Goal: Information Seeking & Learning: Learn about a topic

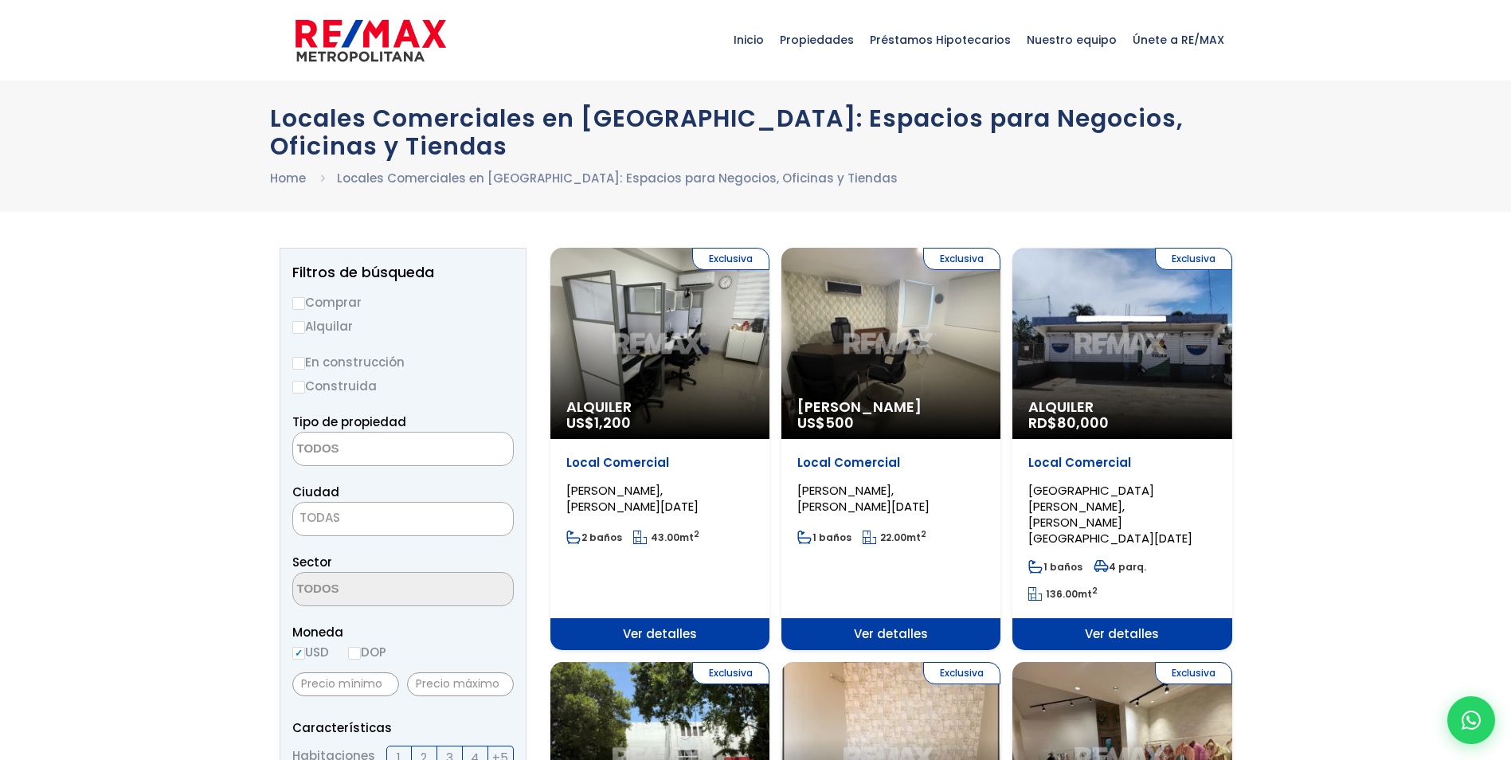
select select
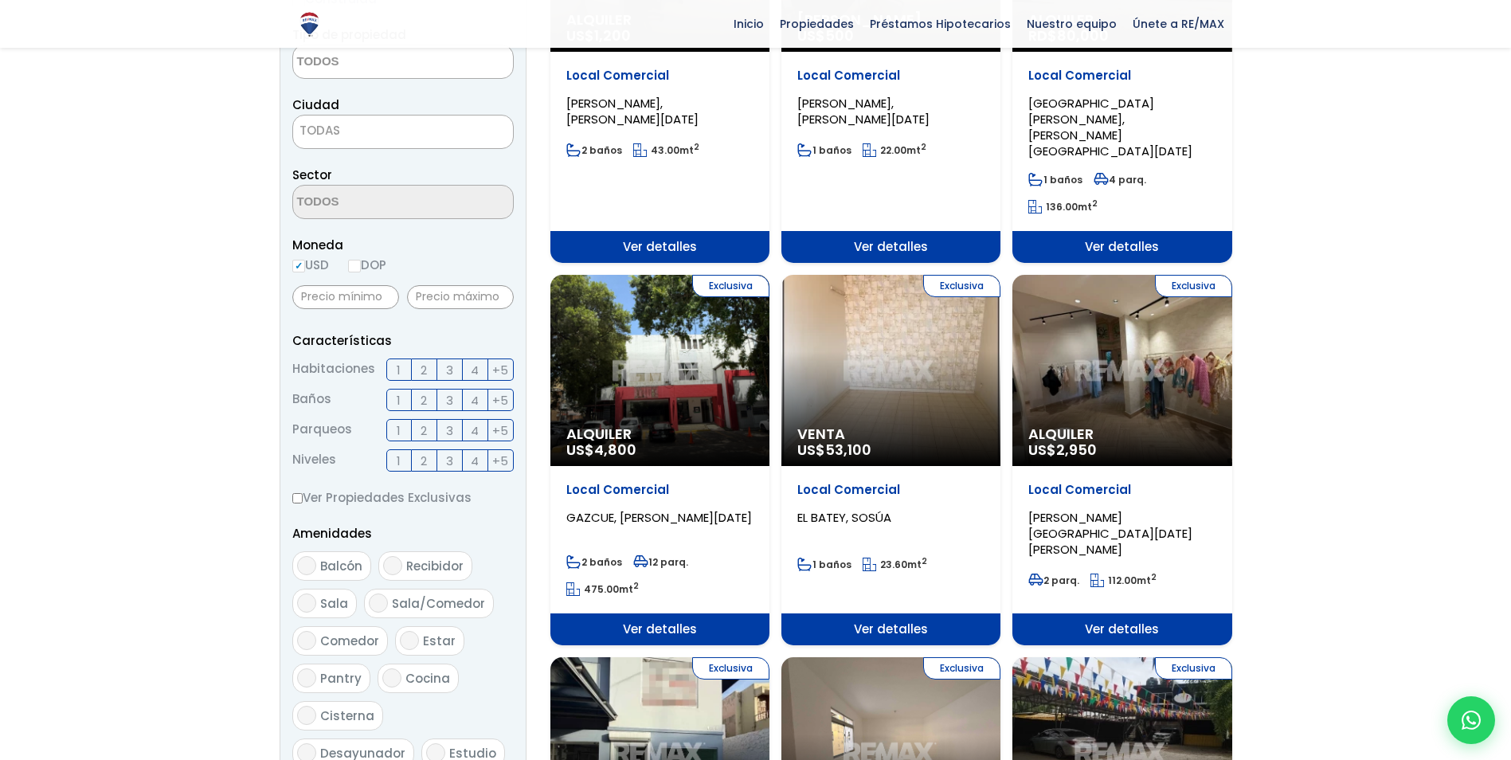
scroll to position [398, 0]
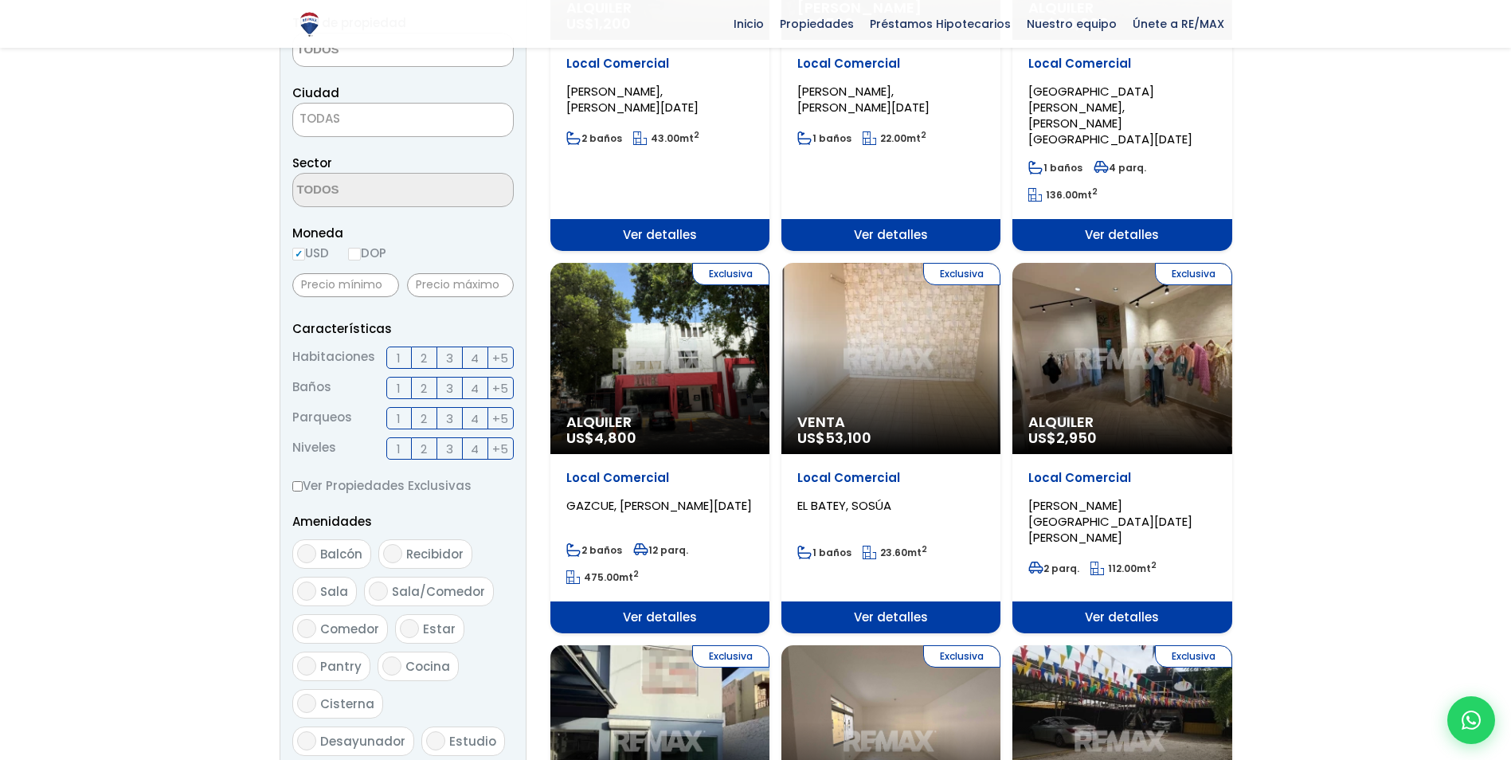
click at [1125, 371] on div "Exclusiva Alquiler US$ 2,950" at bounding box center [1121, 358] width 219 height 191
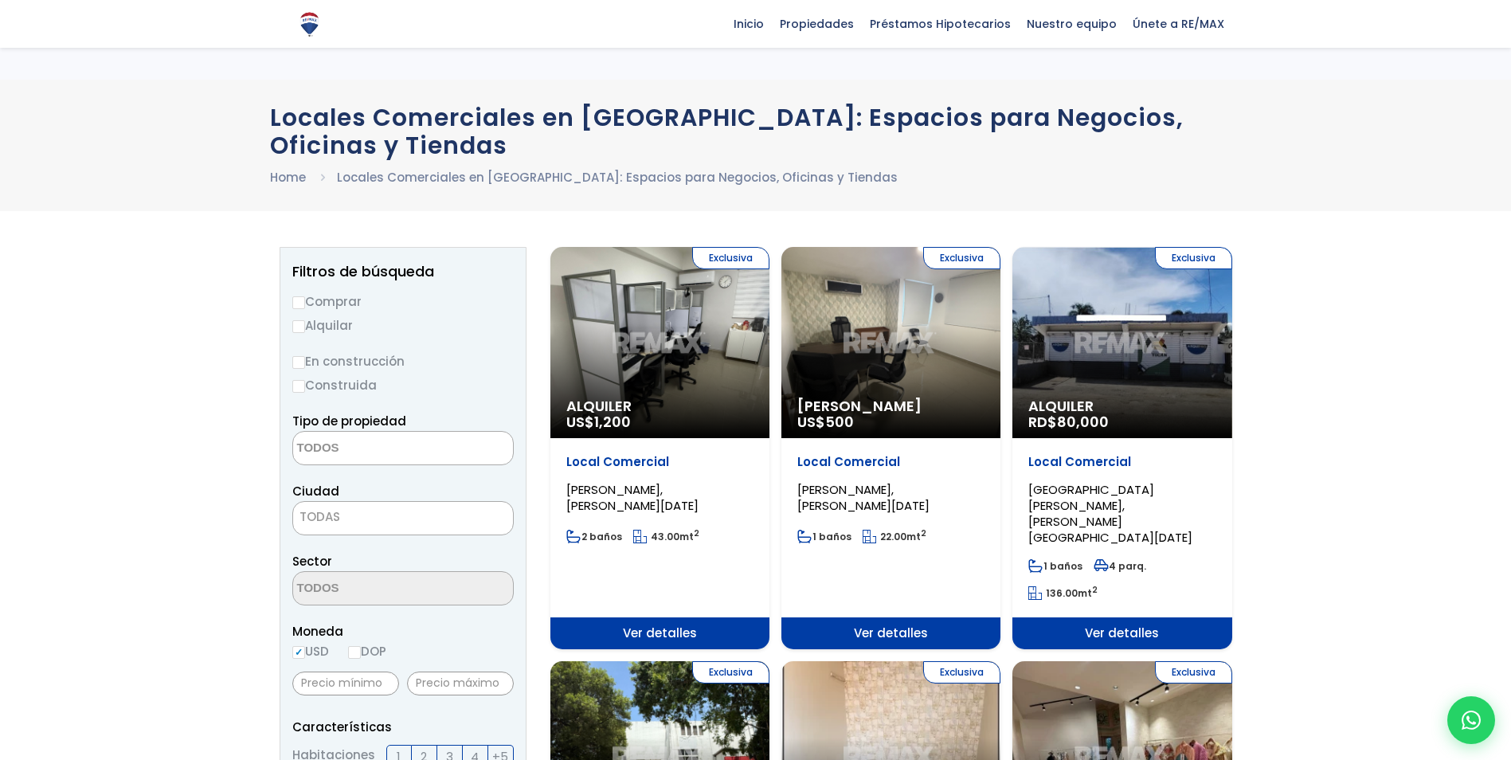
select select
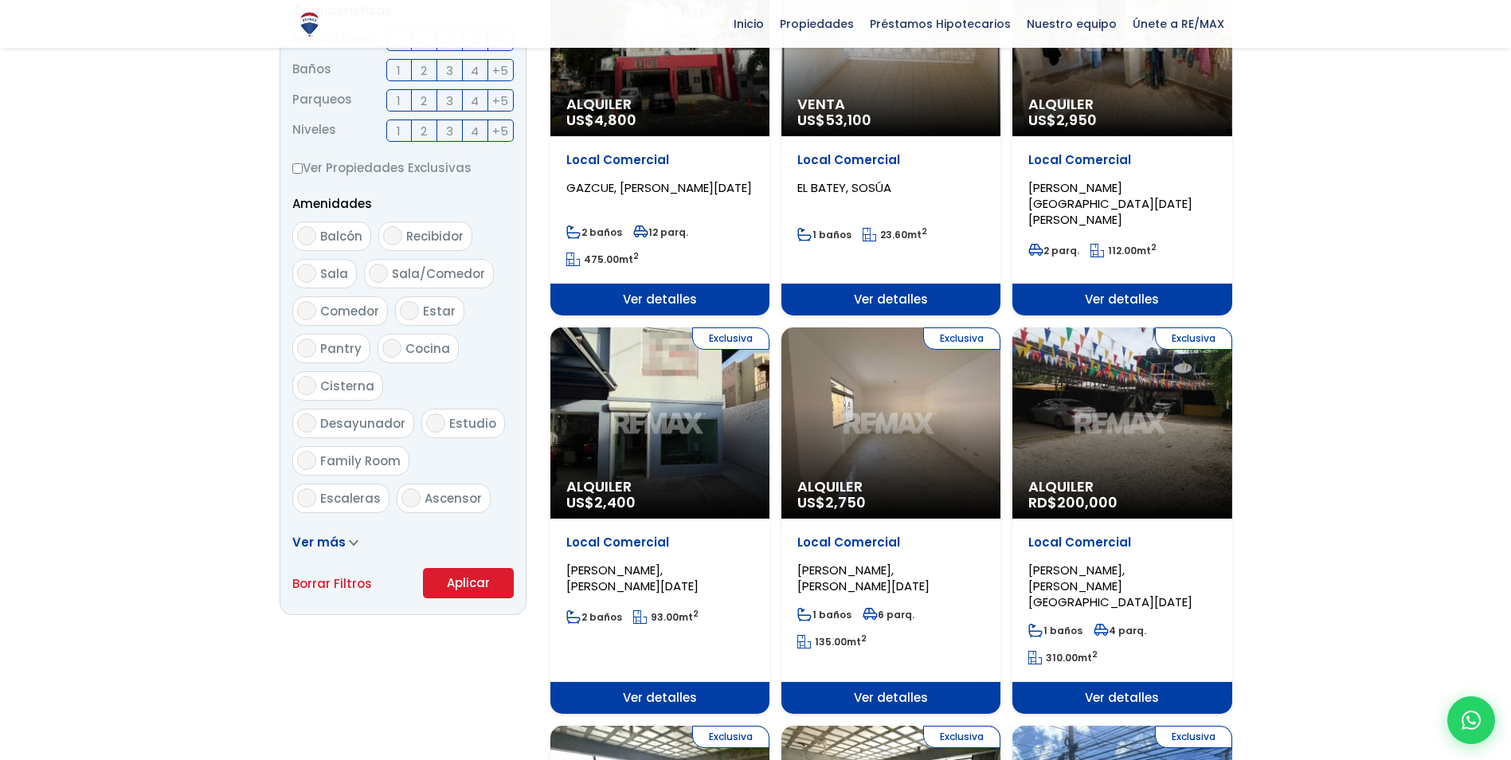
scroll to position [717, 0]
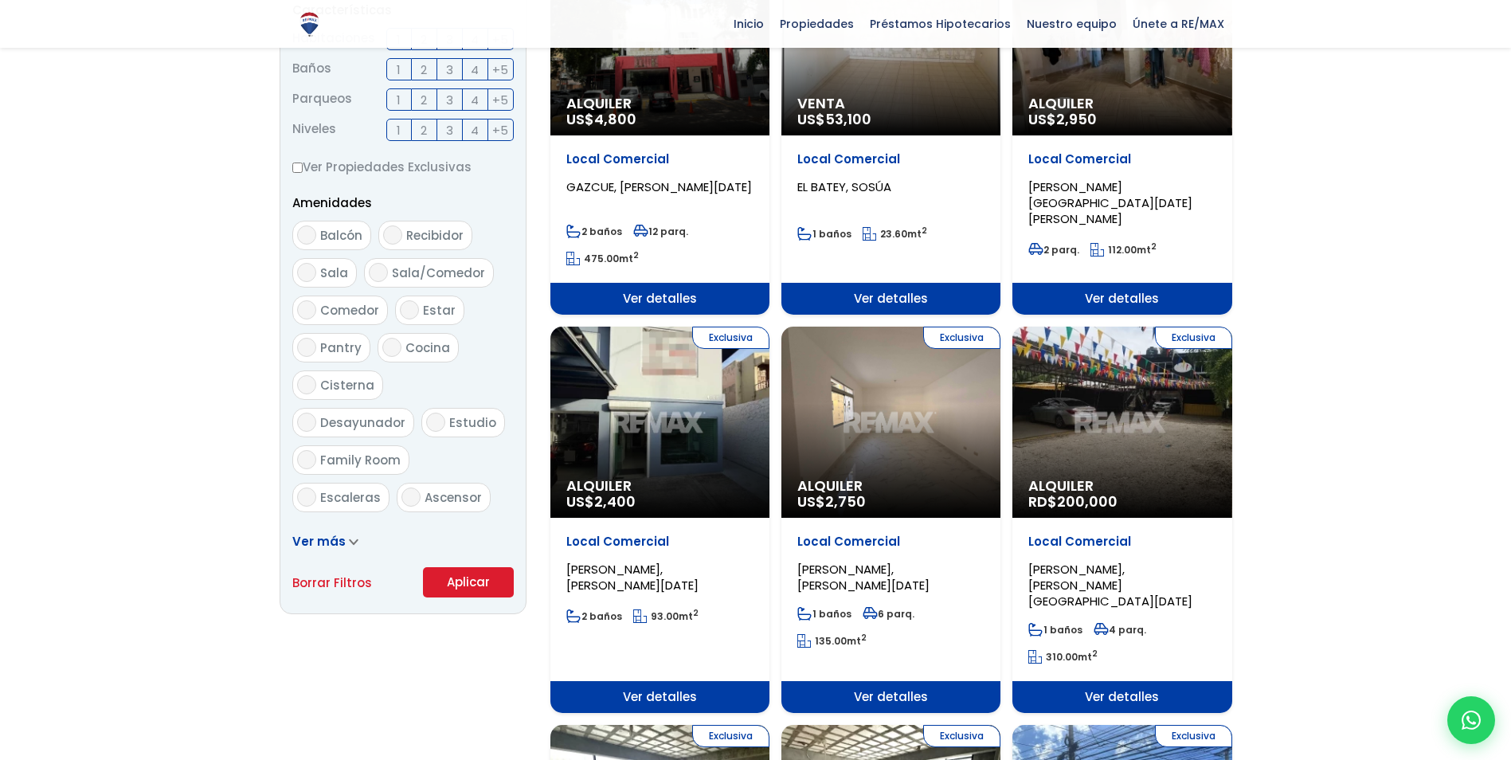
click at [650, 438] on div "Exclusiva Alquiler US$ 2,400" at bounding box center [659, 422] width 219 height 191
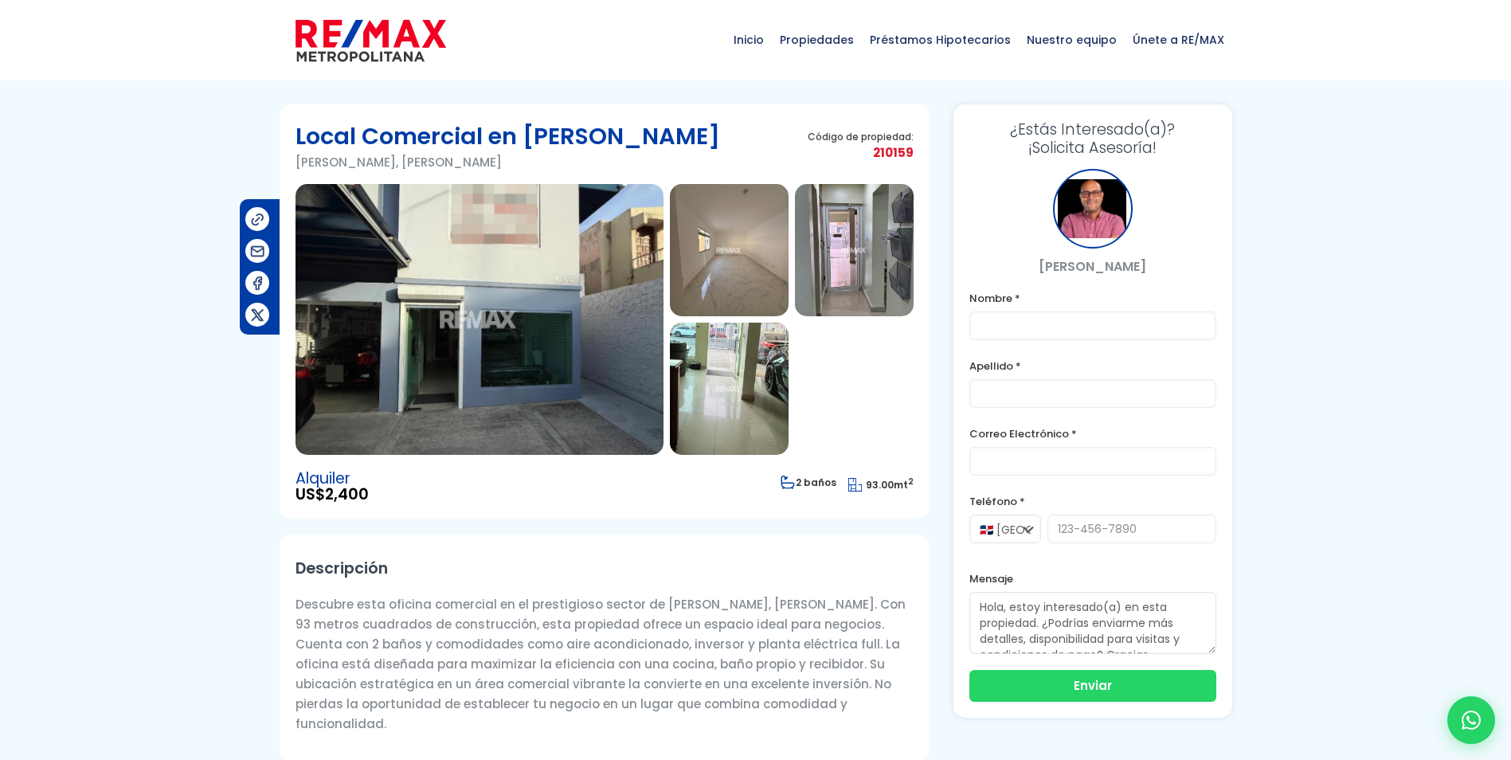
click at [731, 248] on img at bounding box center [729, 250] width 119 height 132
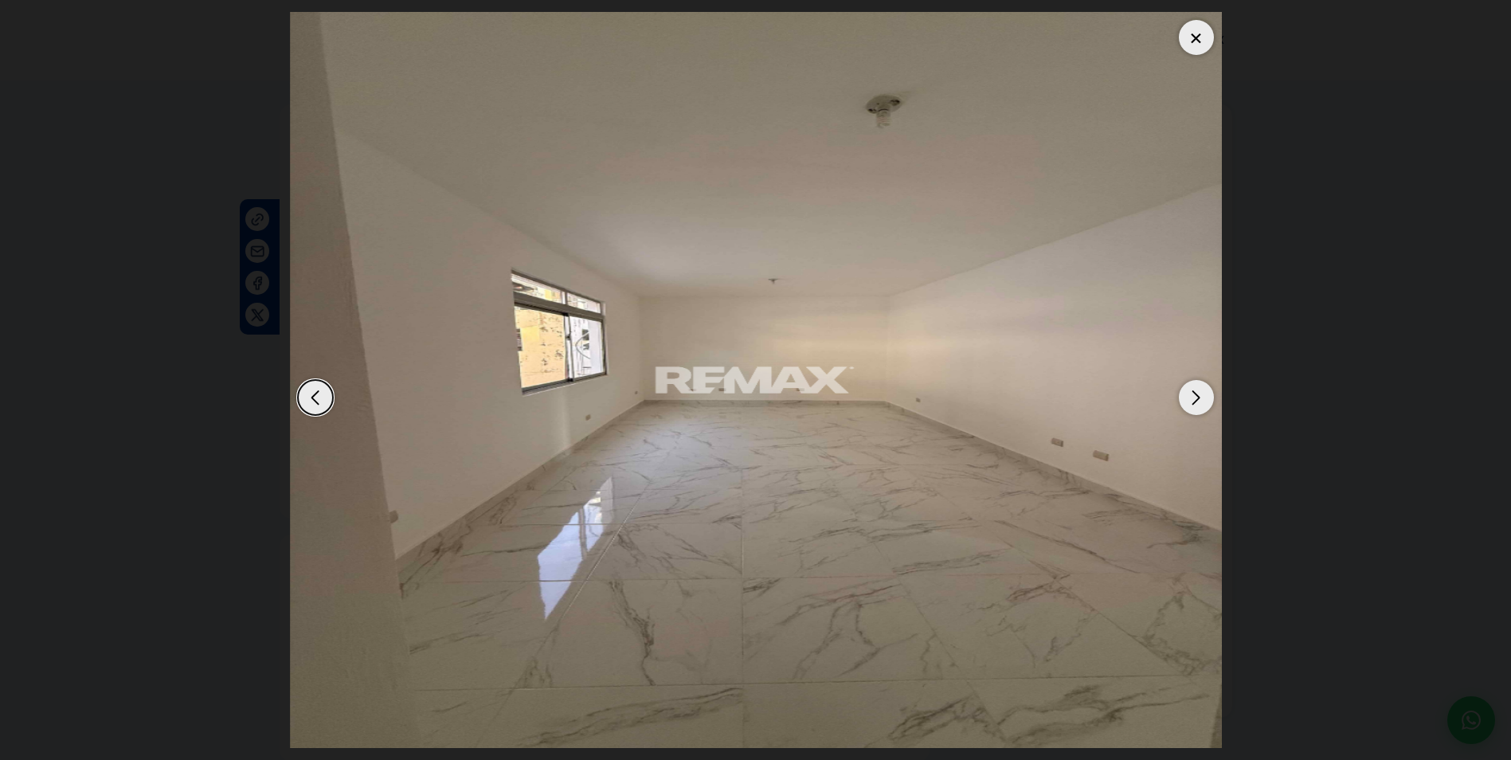
click at [1184, 397] on div "Next slide" at bounding box center [1196, 397] width 35 height 35
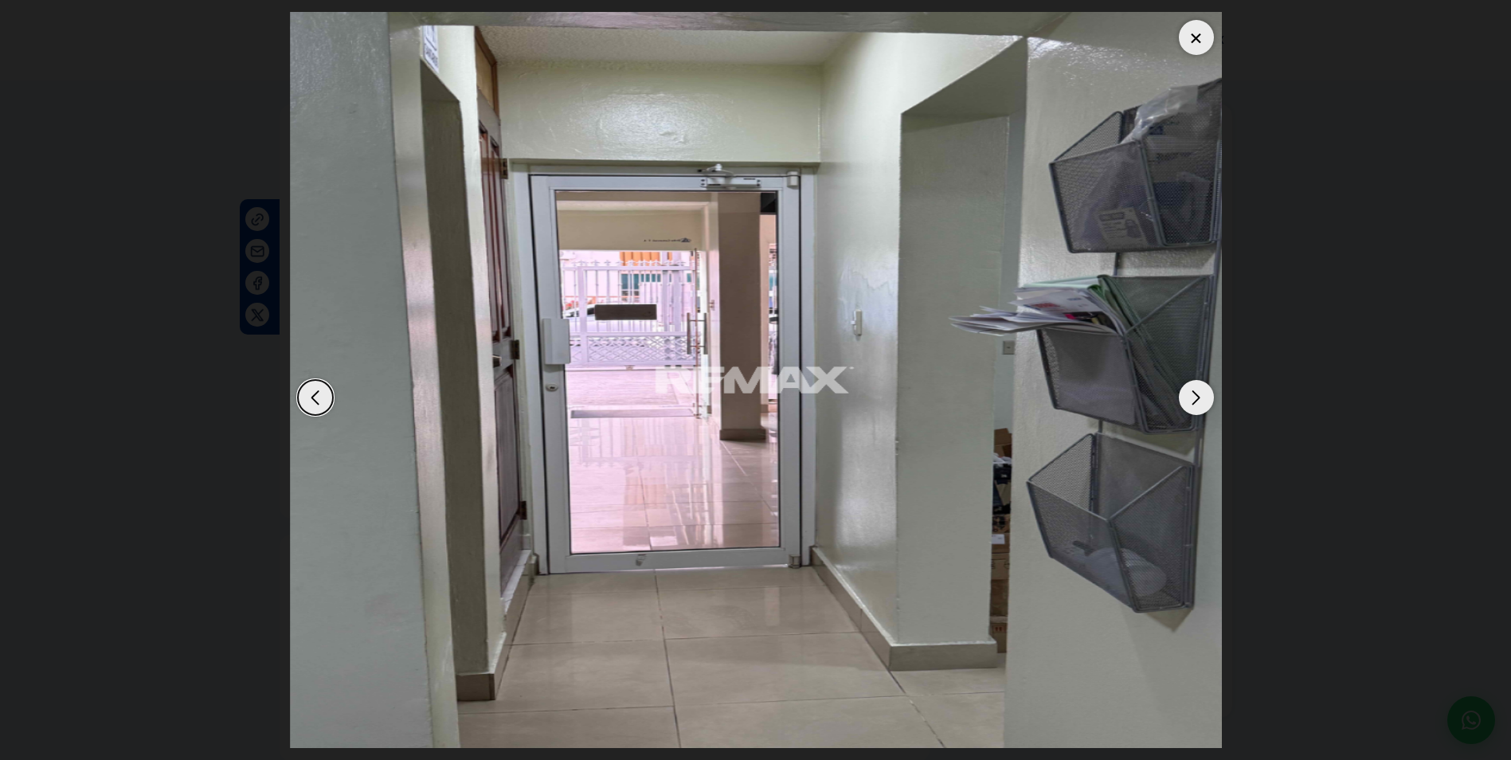
click at [1197, 389] on div "Next slide" at bounding box center [1196, 397] width 35 height 35
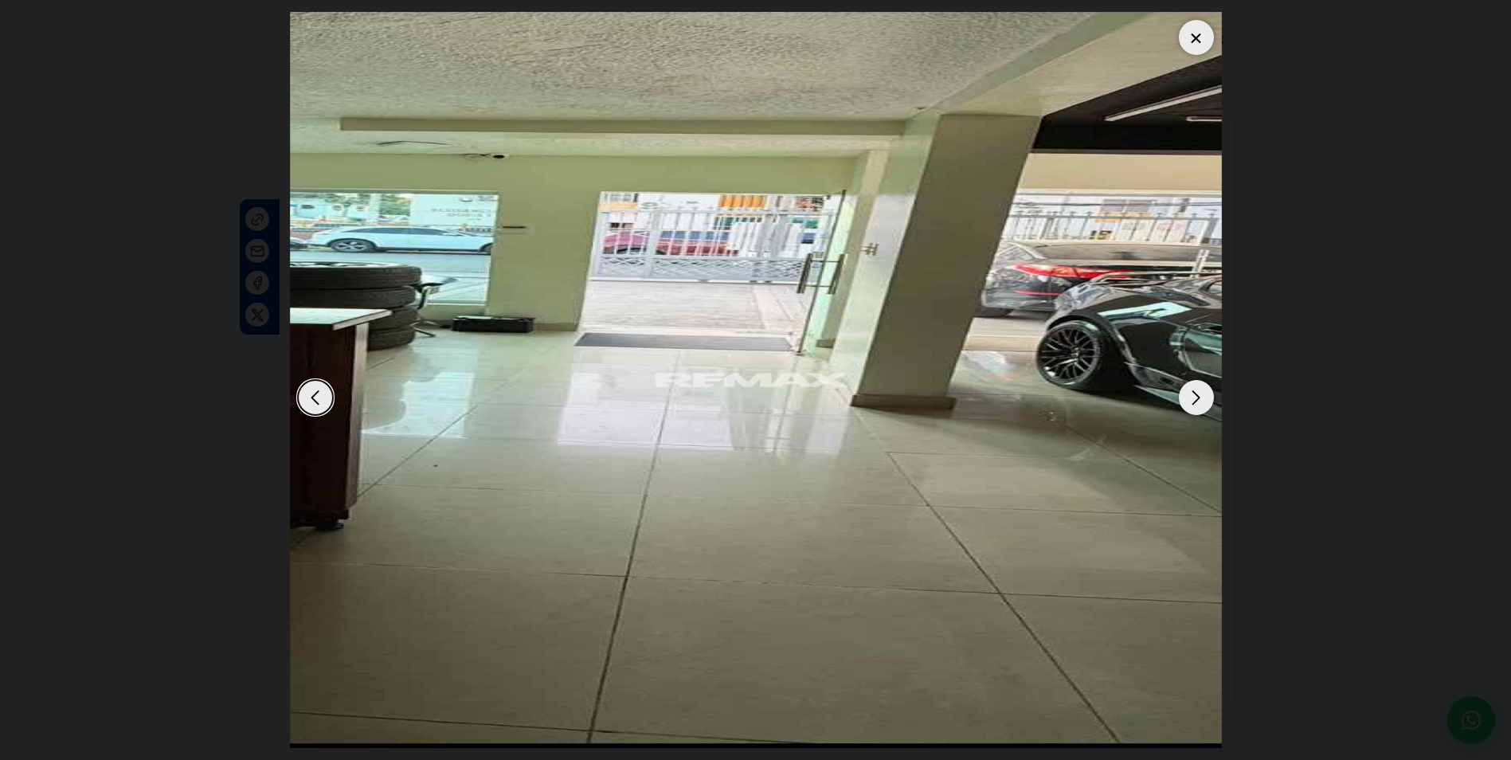
click at [1195, 387] on div "Next slide" at bounding box center [1196, 397] width 35 height 35
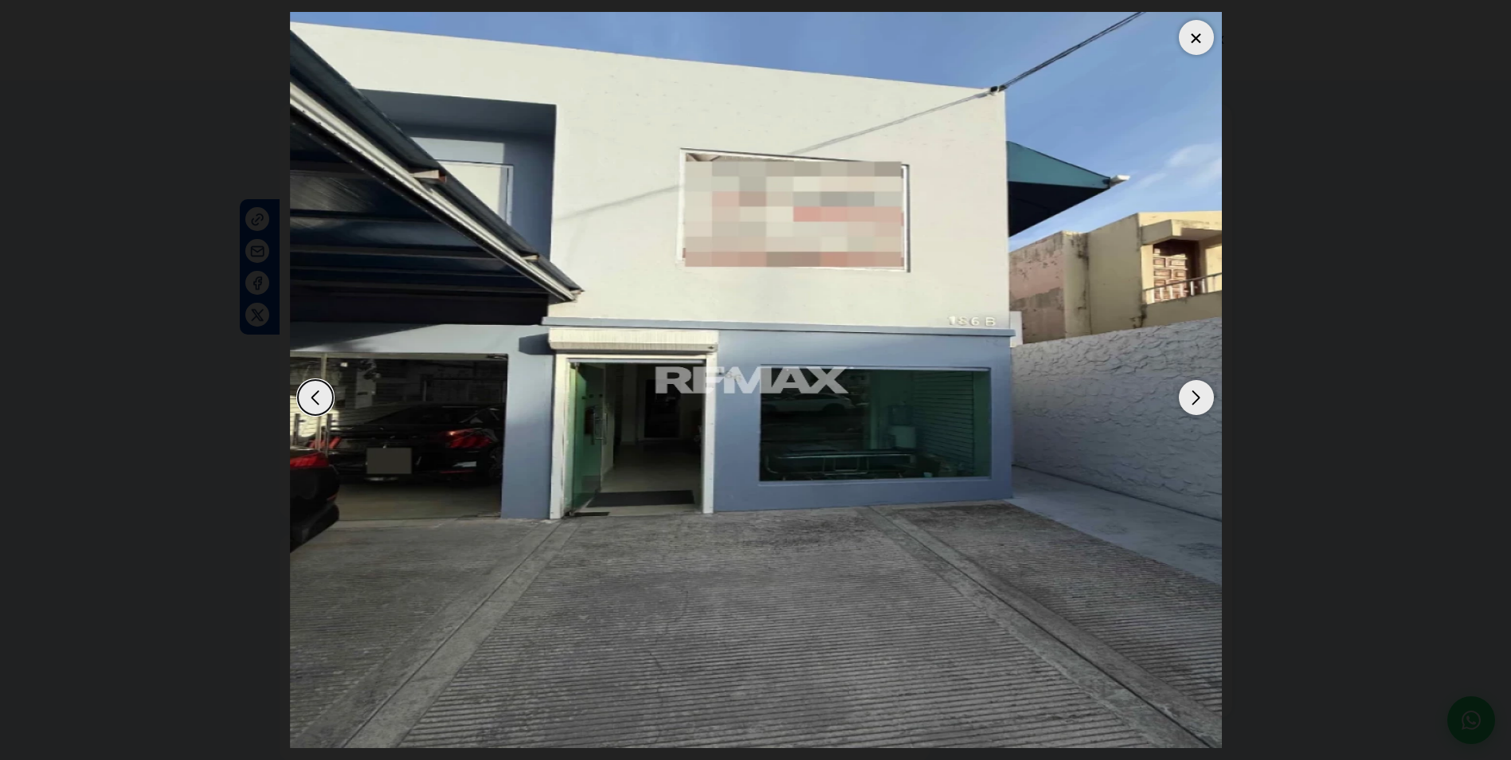
click at [1195, 387] on div "Next slide" at bounding box center [1196, 397] width 35 height 35
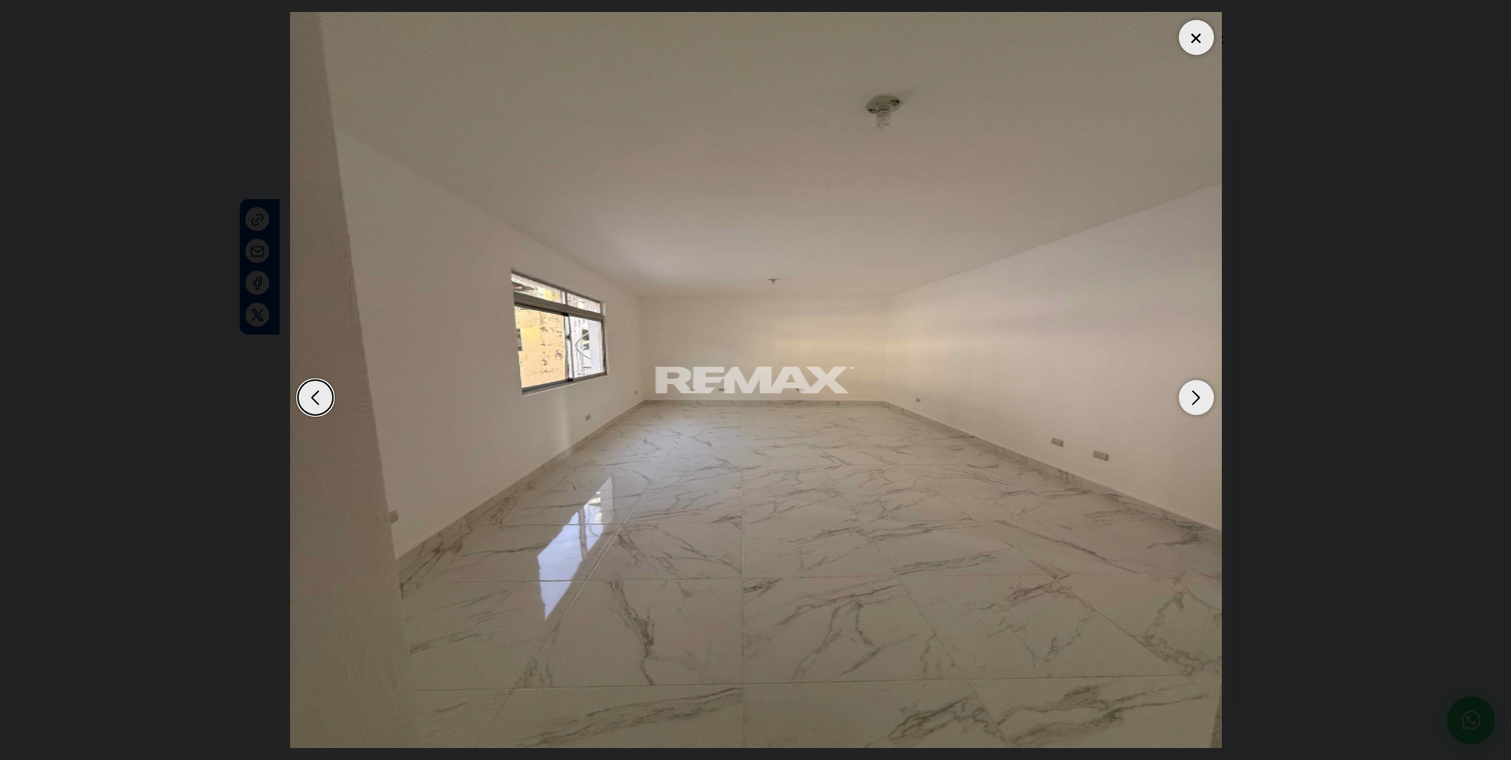
click at [1195, 387] on div "Next slide" at bounding box center [1196, 397] width 35 height 35
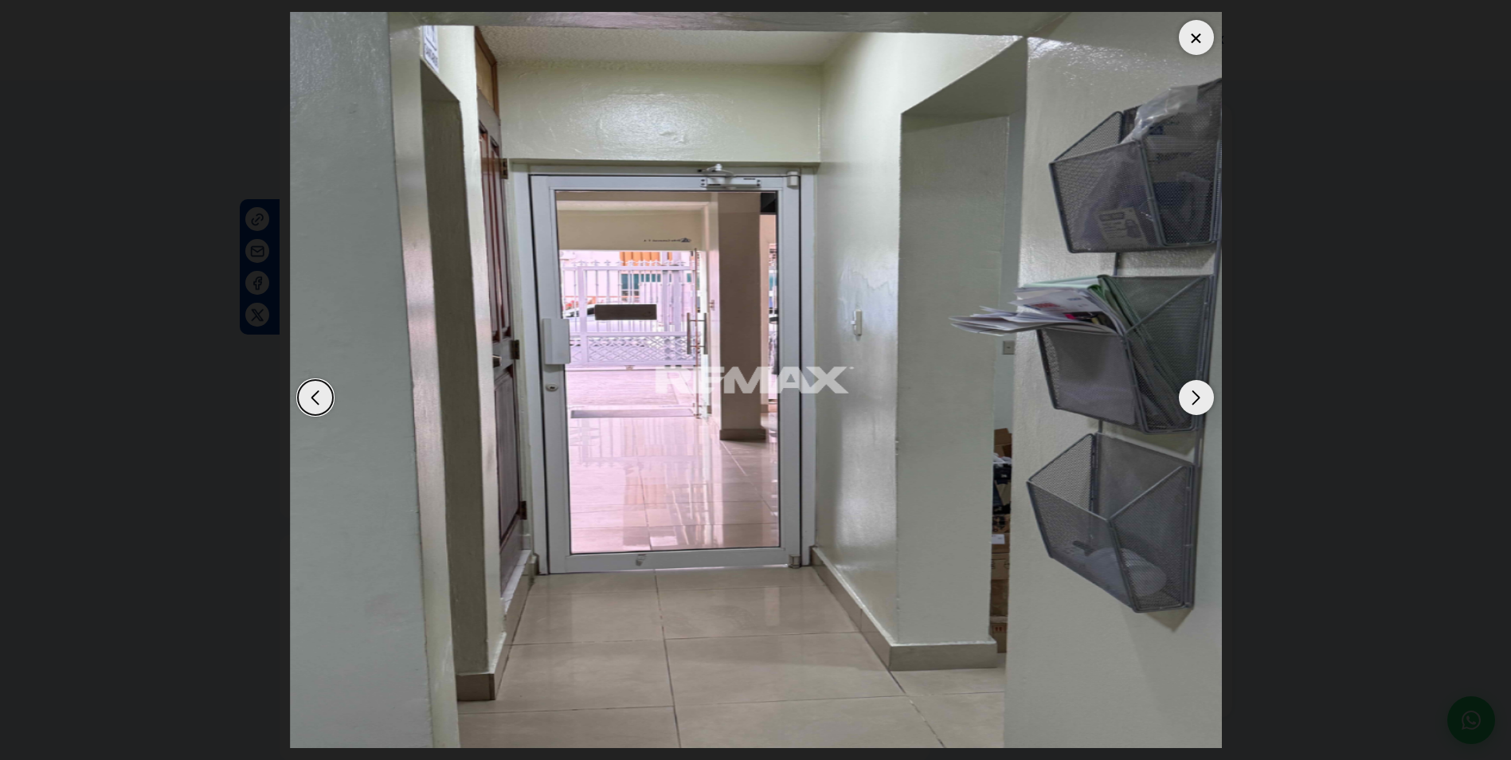
click at [1195, 387] on div "Next slide" at bounding box center [1196, 397] width 35 height 35
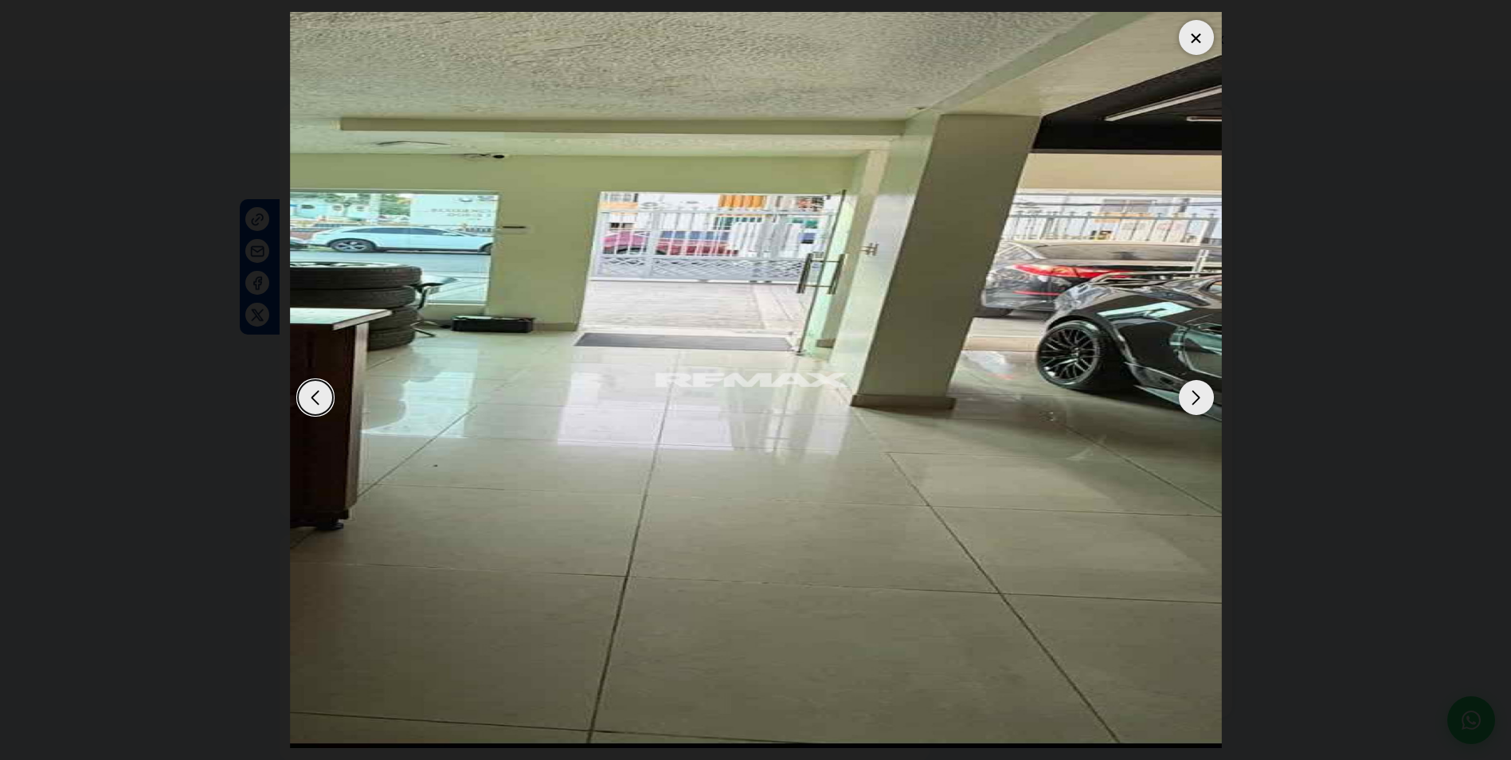
click at [1195, 386] on div "Next slide" at bounding box center [1196, 397] width 35 height 35
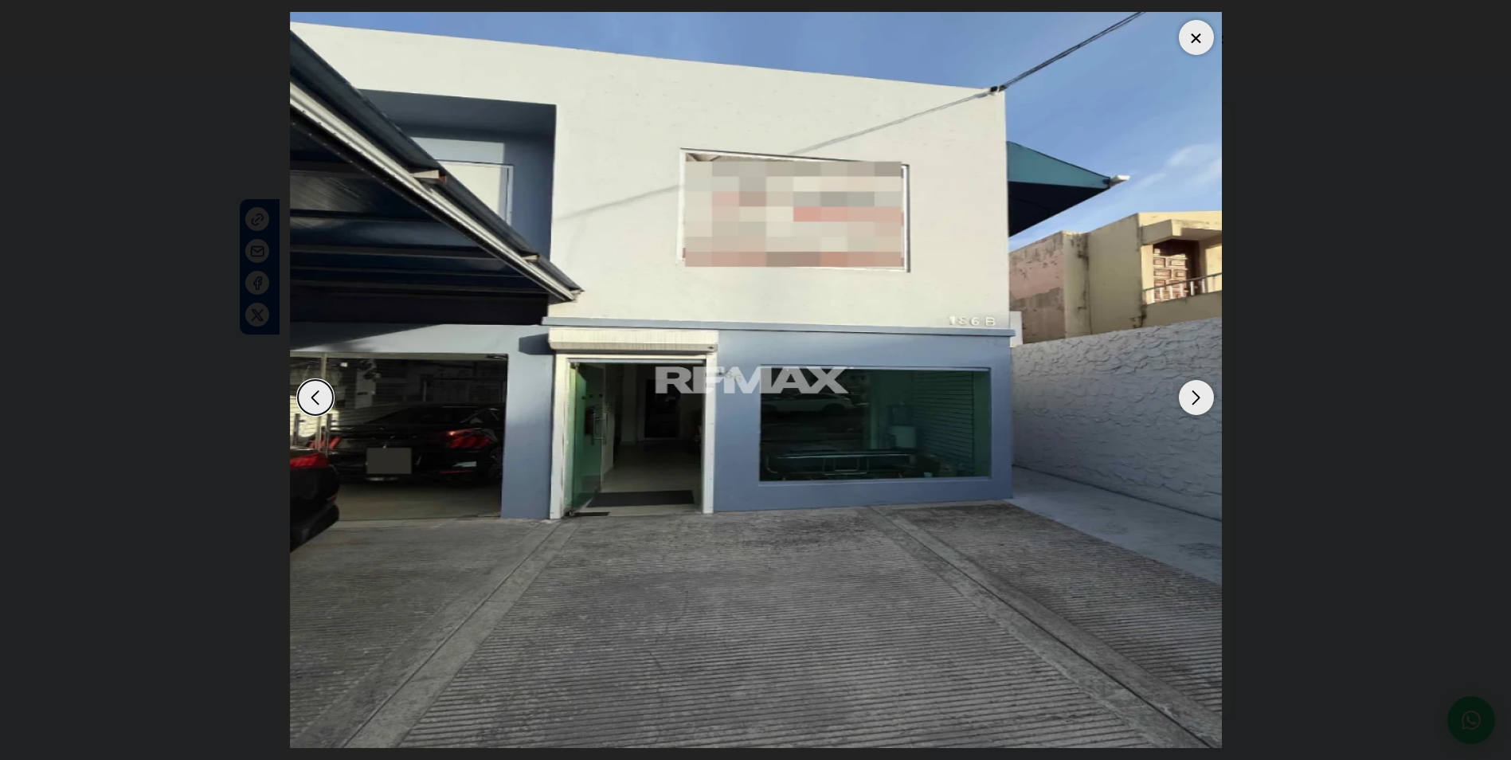
click at [1195, 386] on div "Next slide" at bounding box center [1196, 397] width 35 height 35
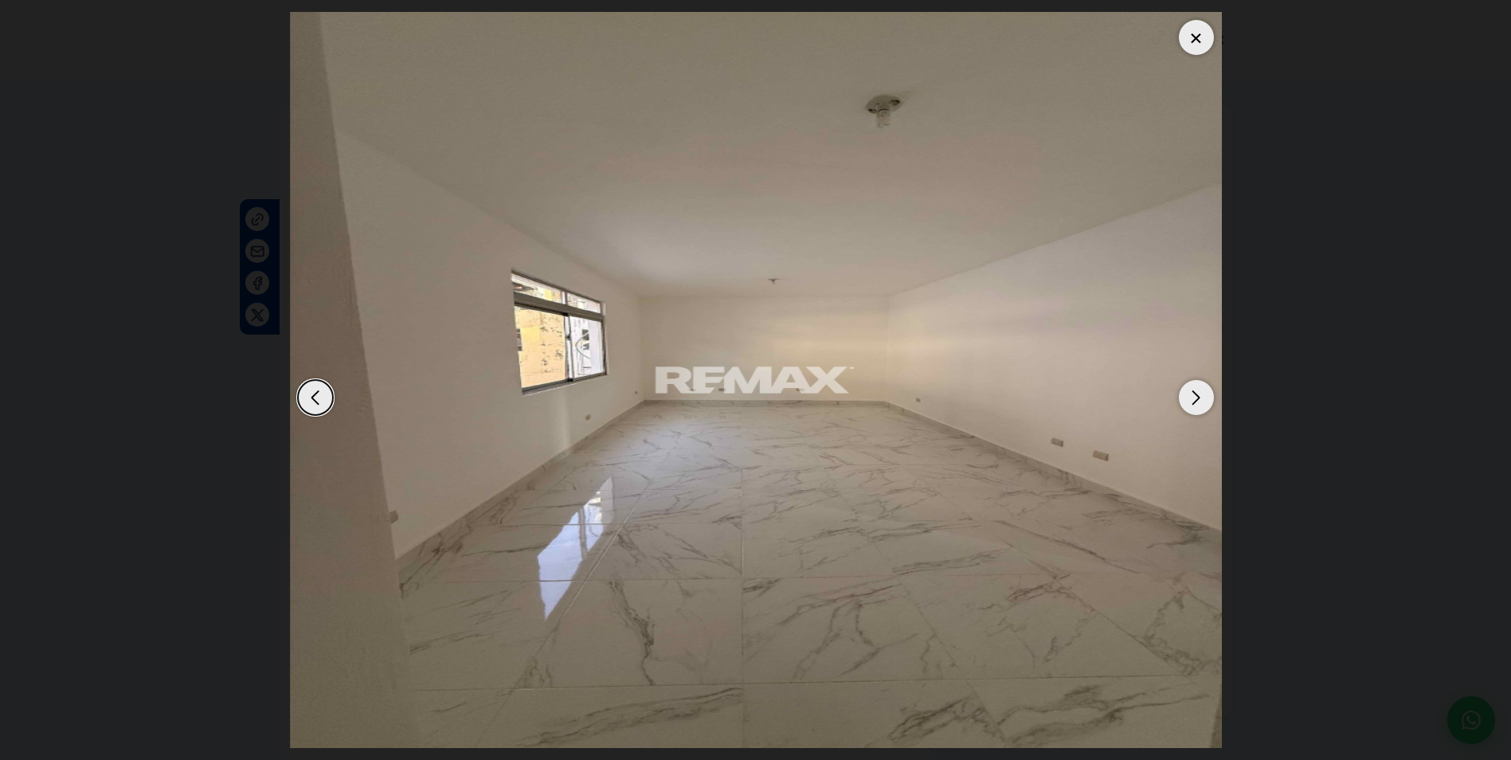
click at [1195, 386] on div "Next slide" at bounding box center [1196, 397] width 35 height 35
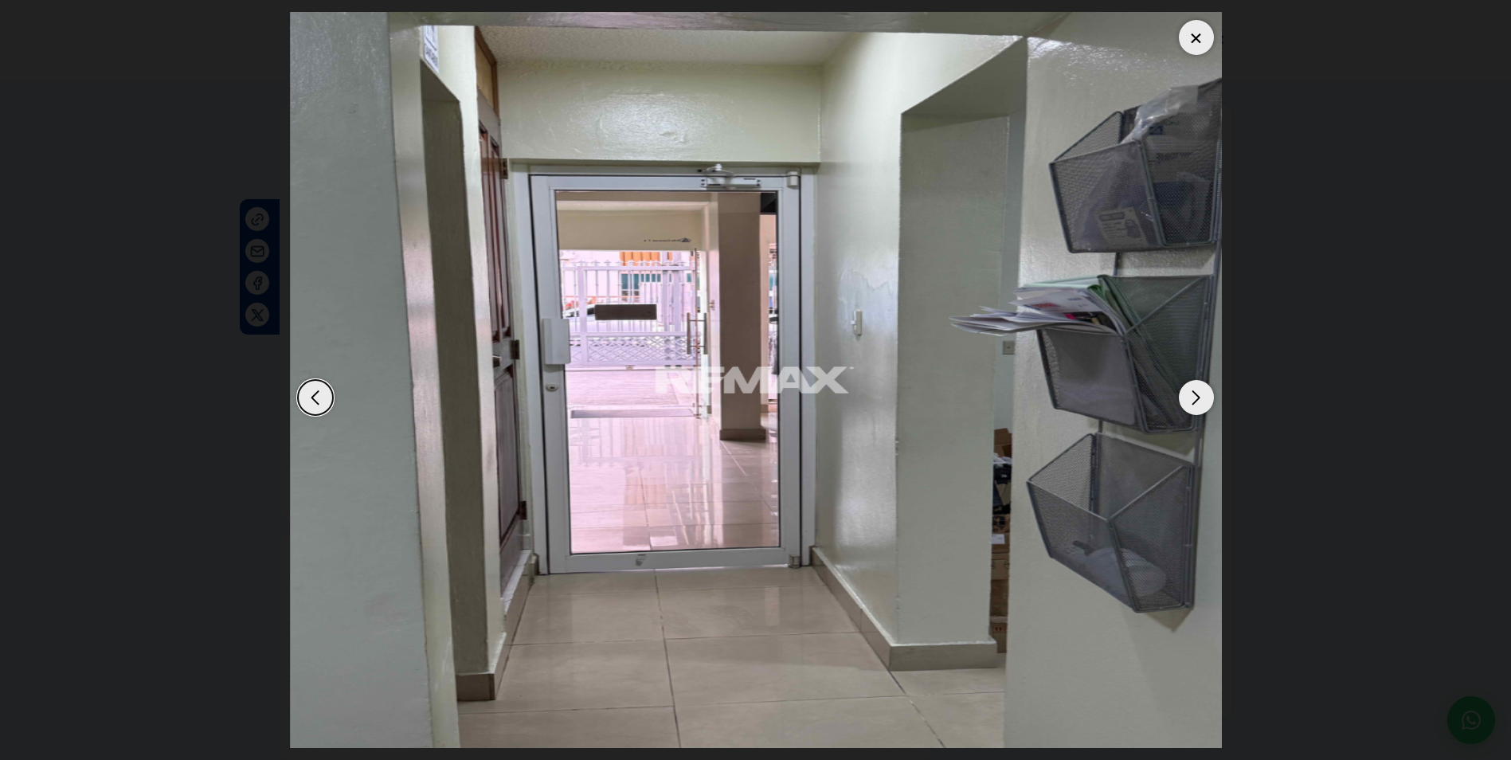
click at [1195, 386] on div "Next slide" at bounding box center [1196, 397] width 35 height 35
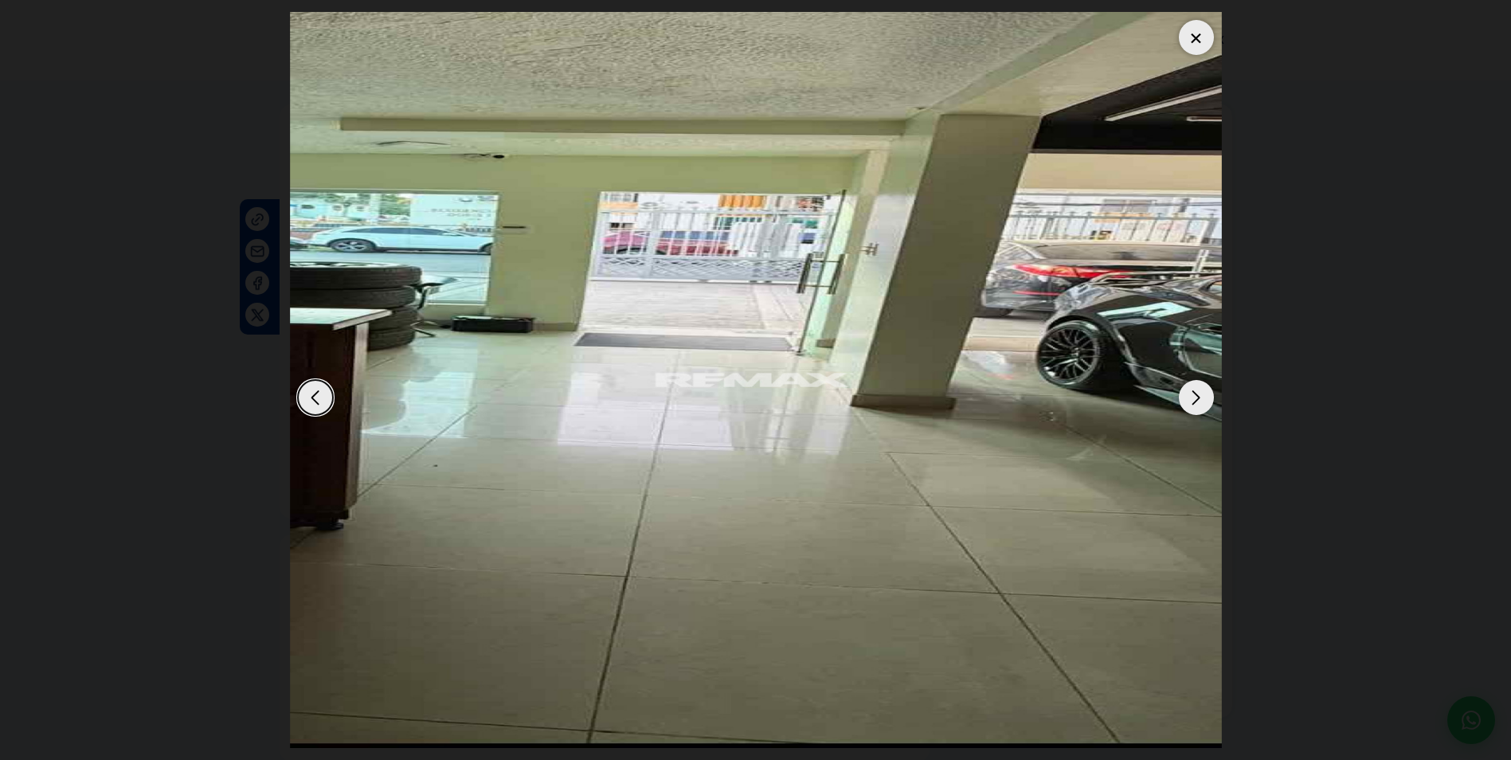
click at [1195, 386] on div "Next slide" at bounding box center [1196, 397] width 35 height 35
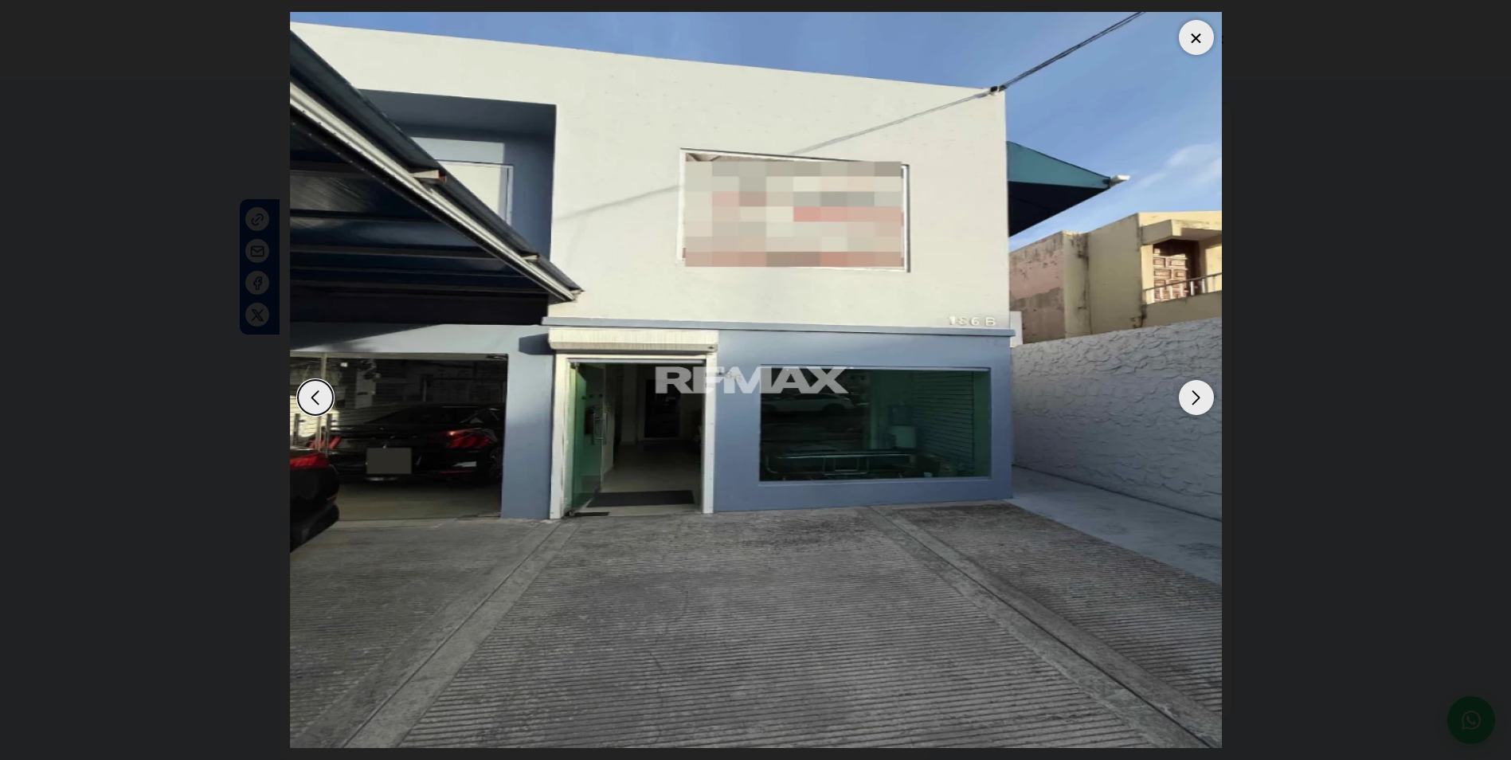
click at [1199, 38] on div at bounding box center [1196, 37] width 35 height 35
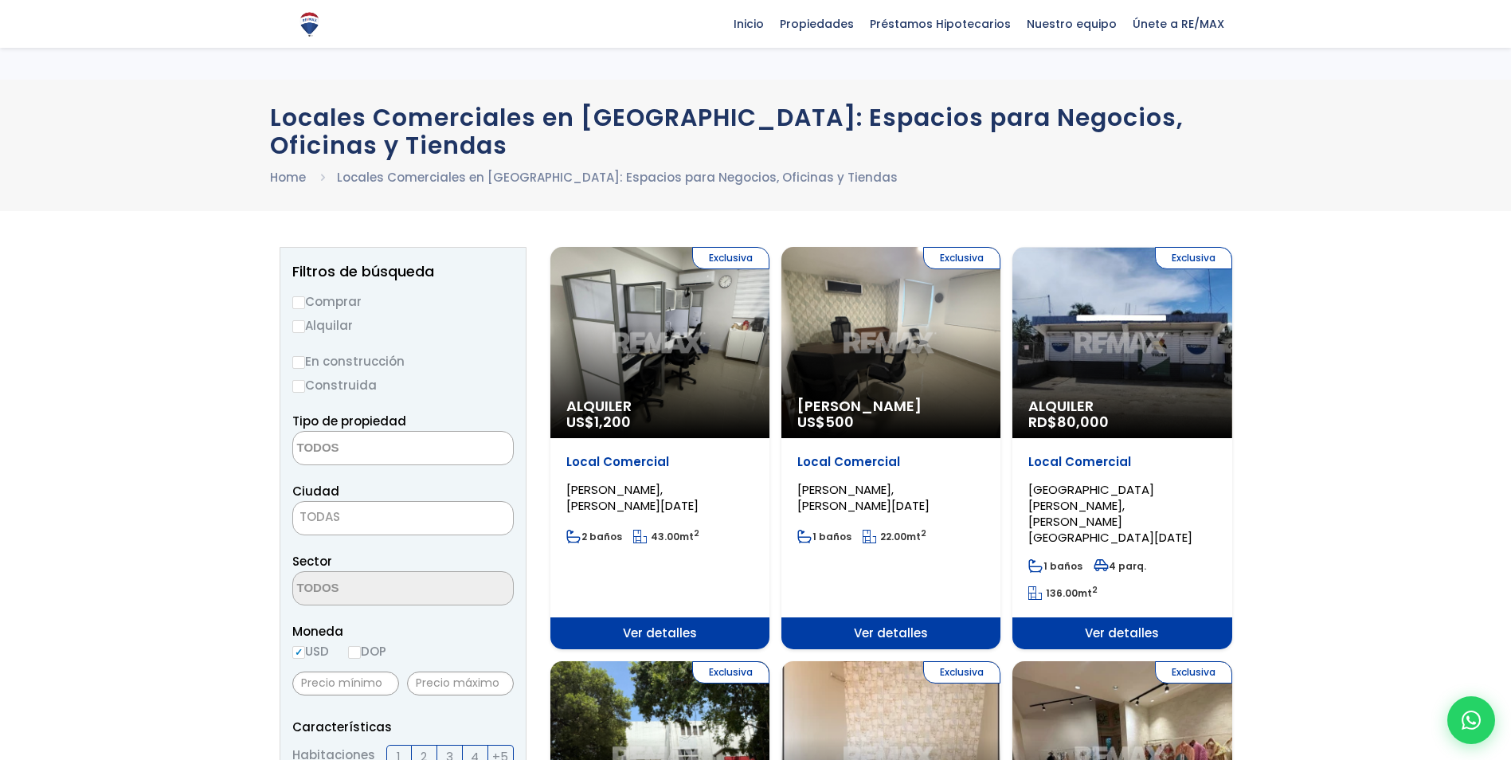
select select
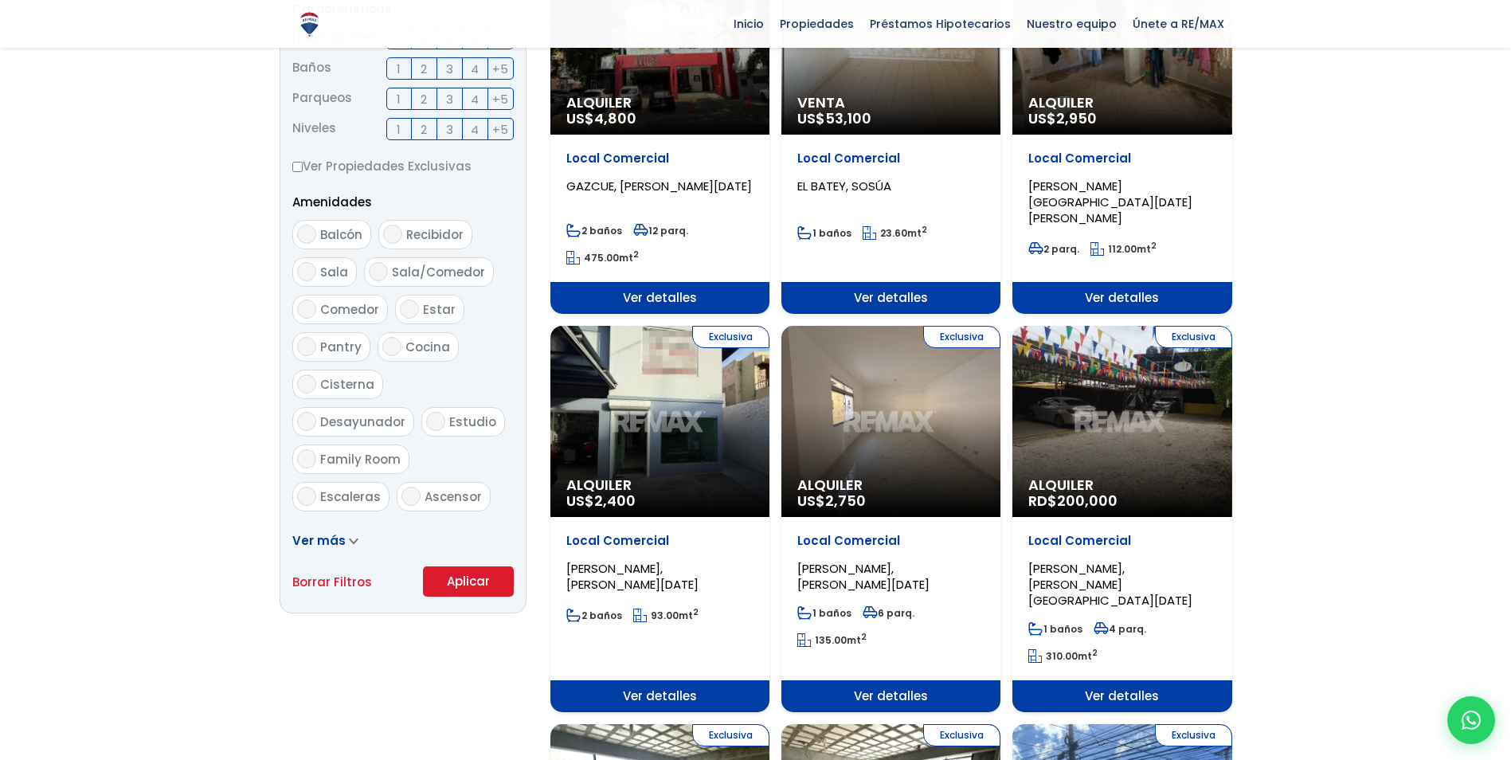
scroll to position [717, 0]
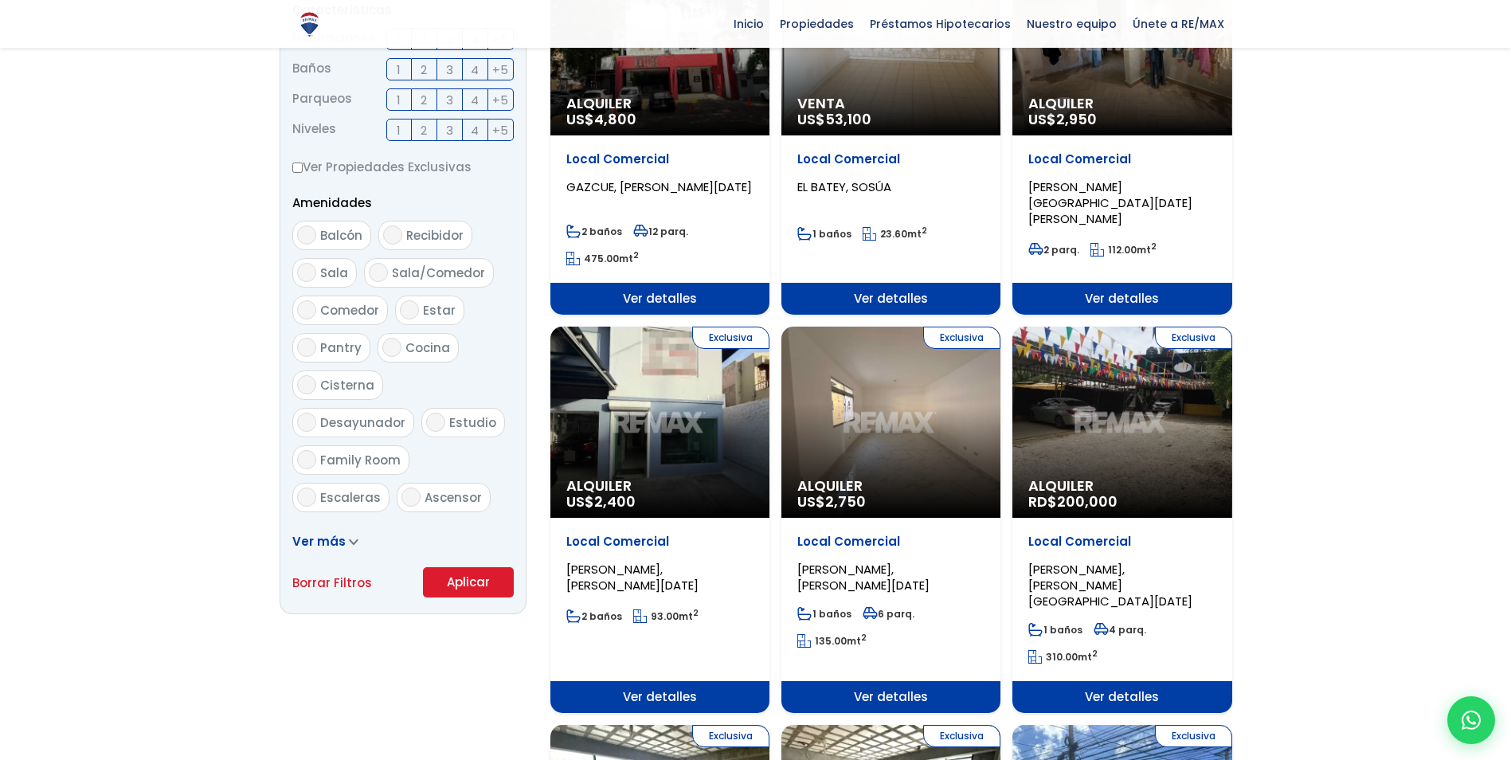
click at [902, 424] on div "Exclusiva Alquiler US$ 2,750" at bounding box center [890, 422] width 219 height 191
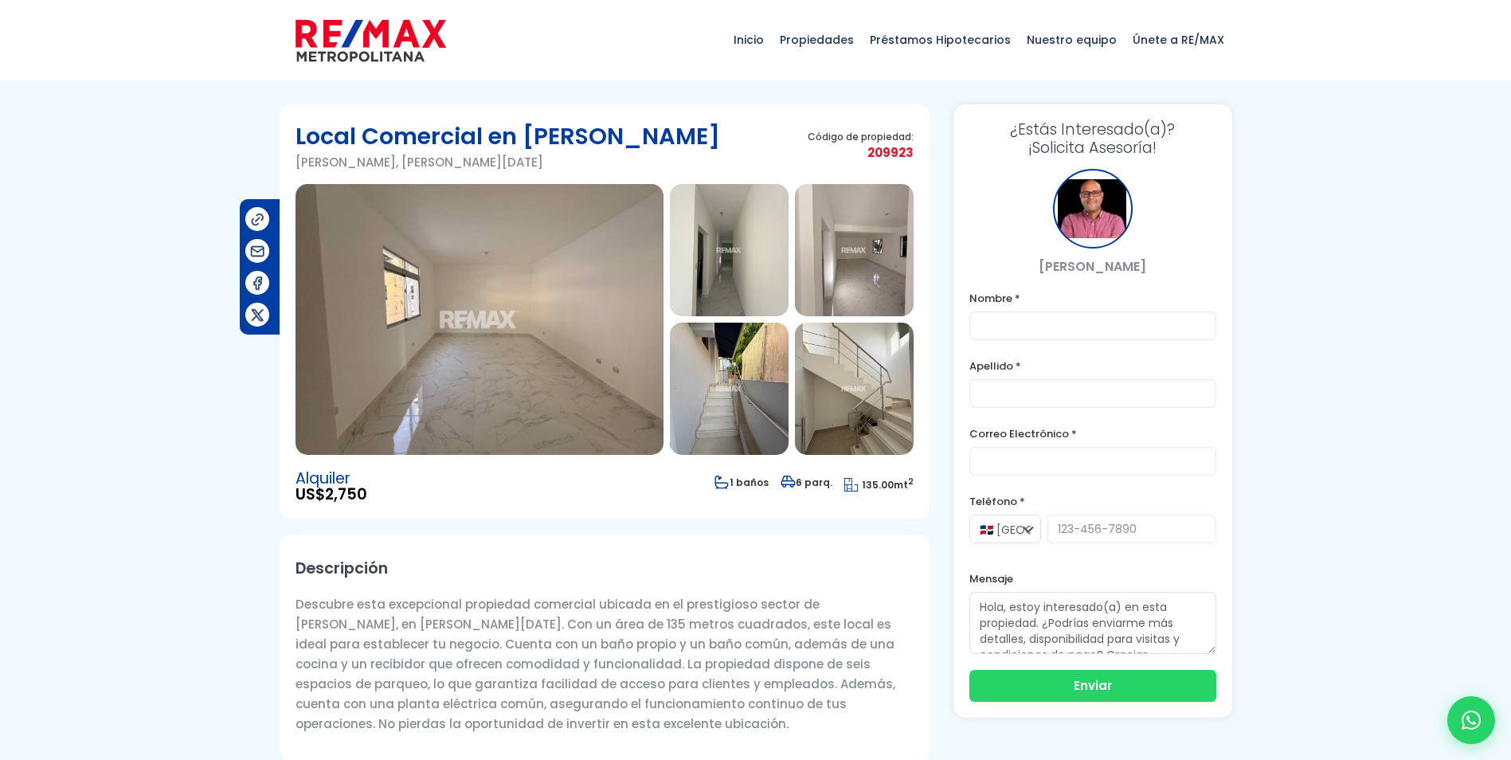
click at [481, 366] on img at bounding box center [479, 319] width 368 height 271
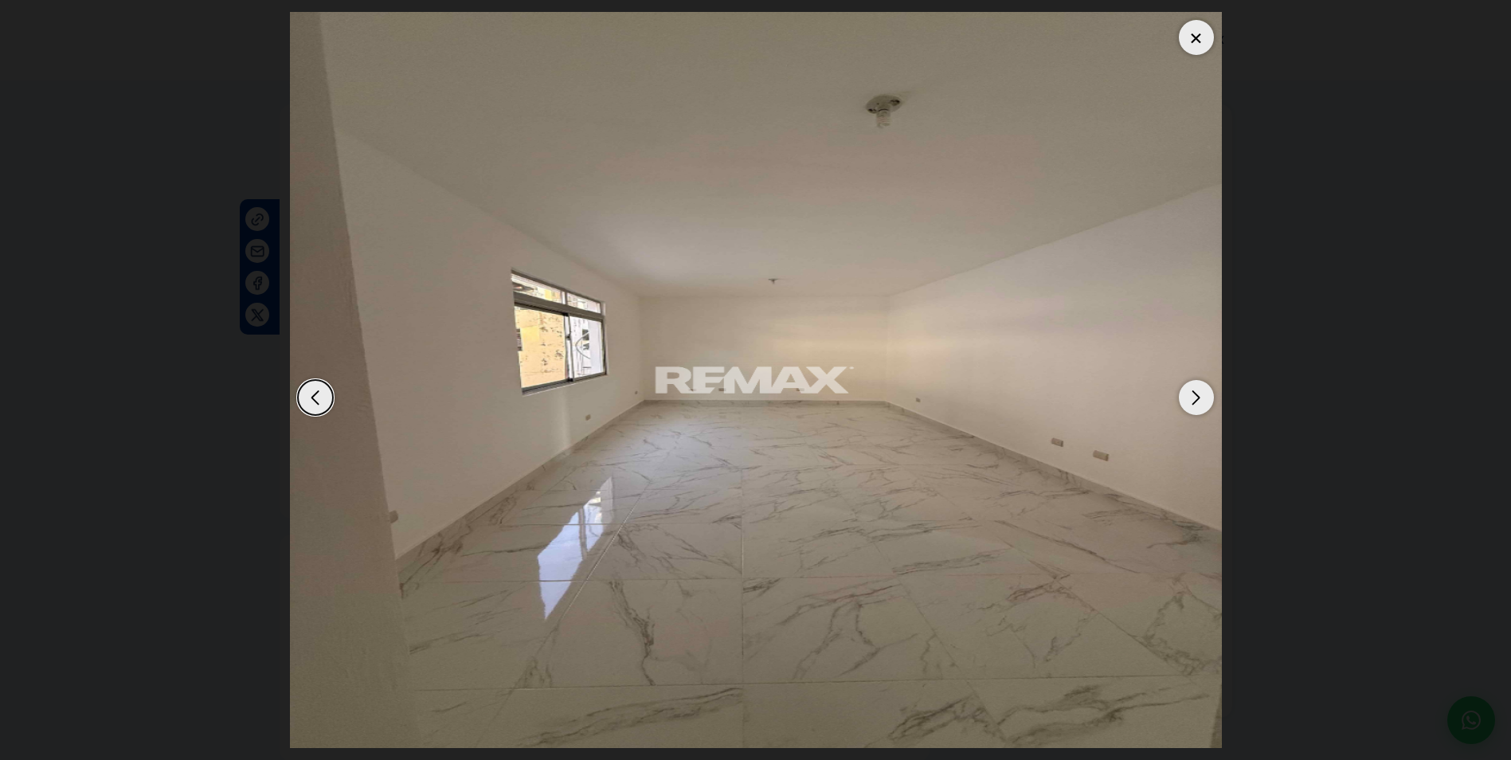
click at [1191, 390] on div "Next slide" at bounding box center [1196, 397] width 35 height 35
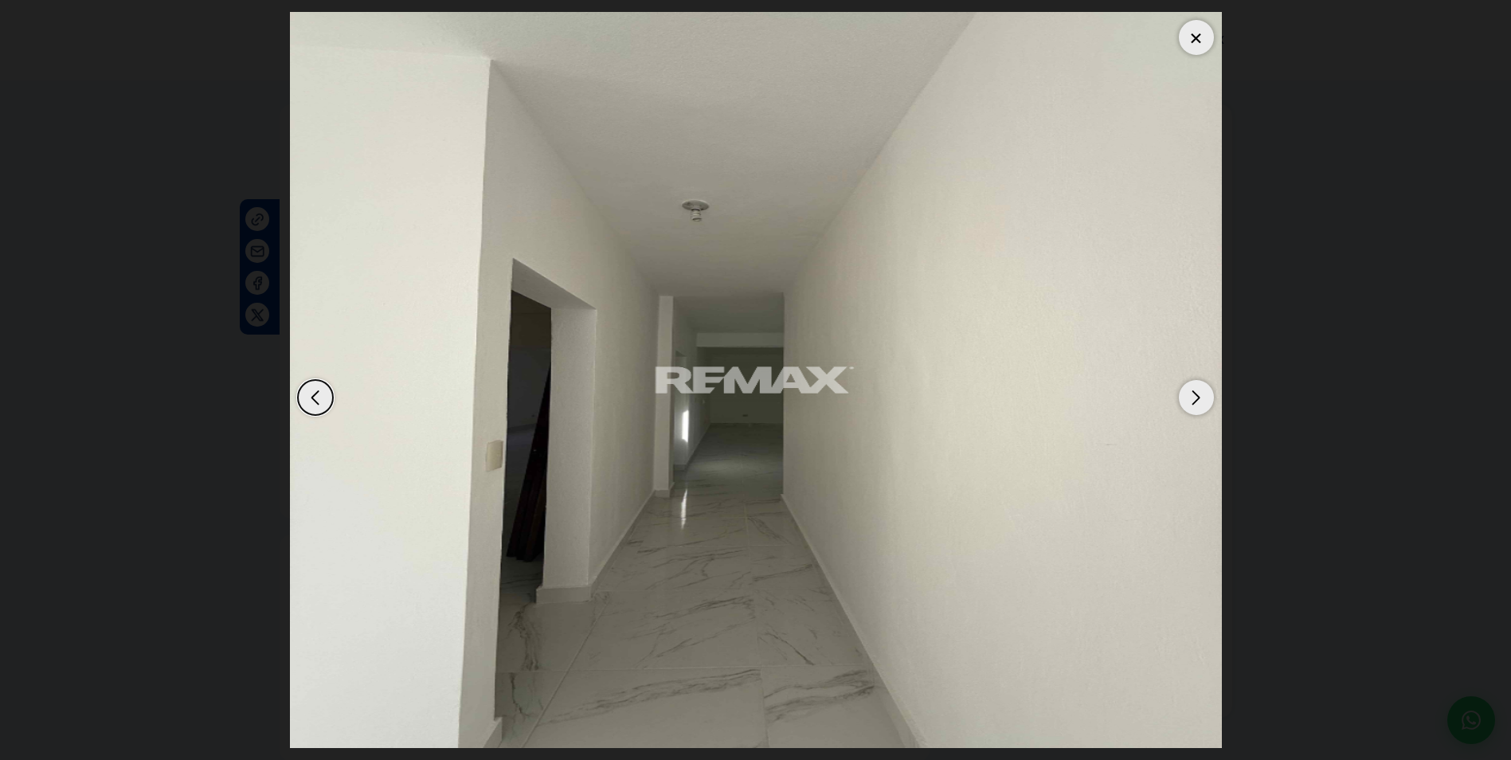
click at [1191, 392] on div "Next slide" at bounding box center [1196, 397] width 35 height 35
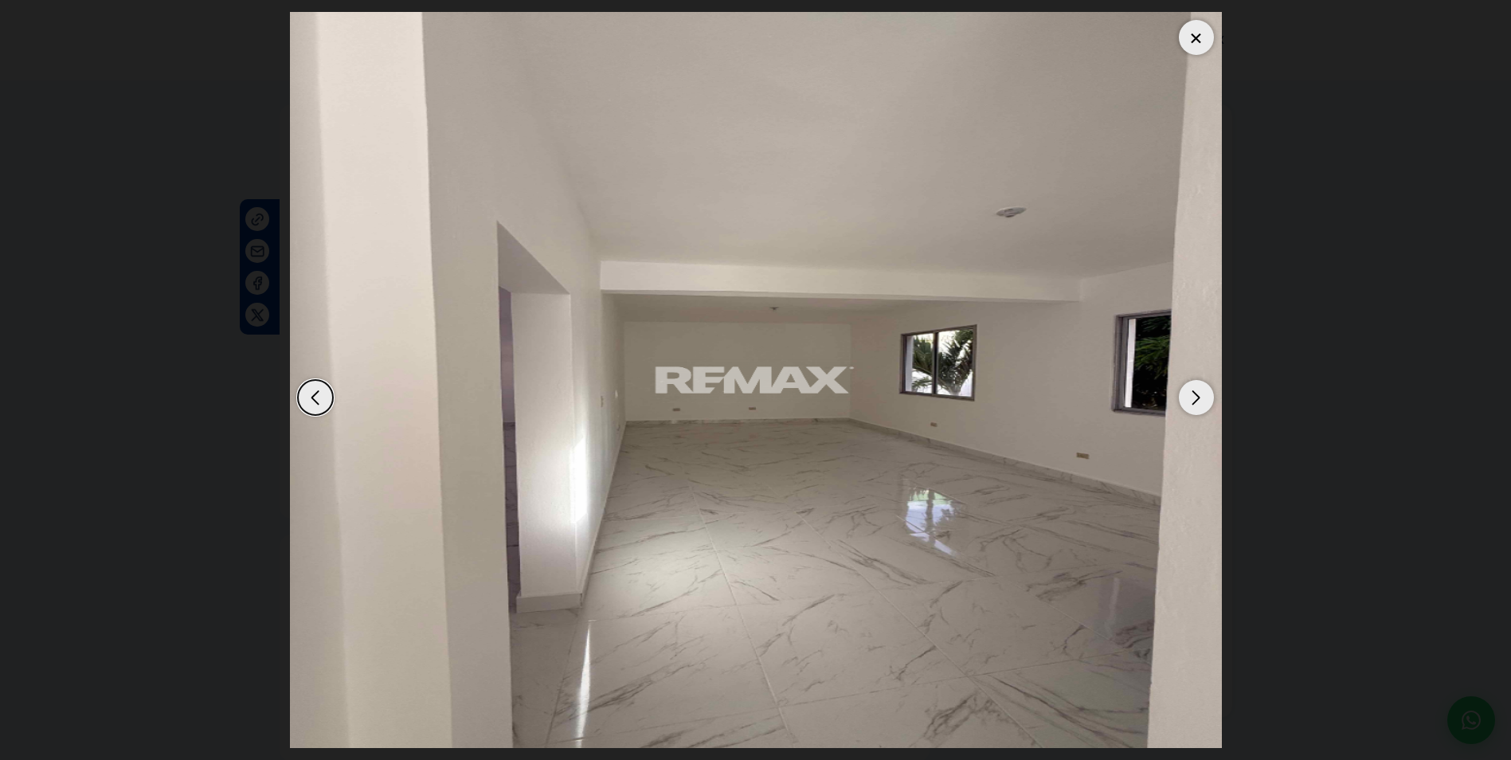
click at [1191, 392] on div "Next slide" at bounding box center [1196, 397] width 35 height 35
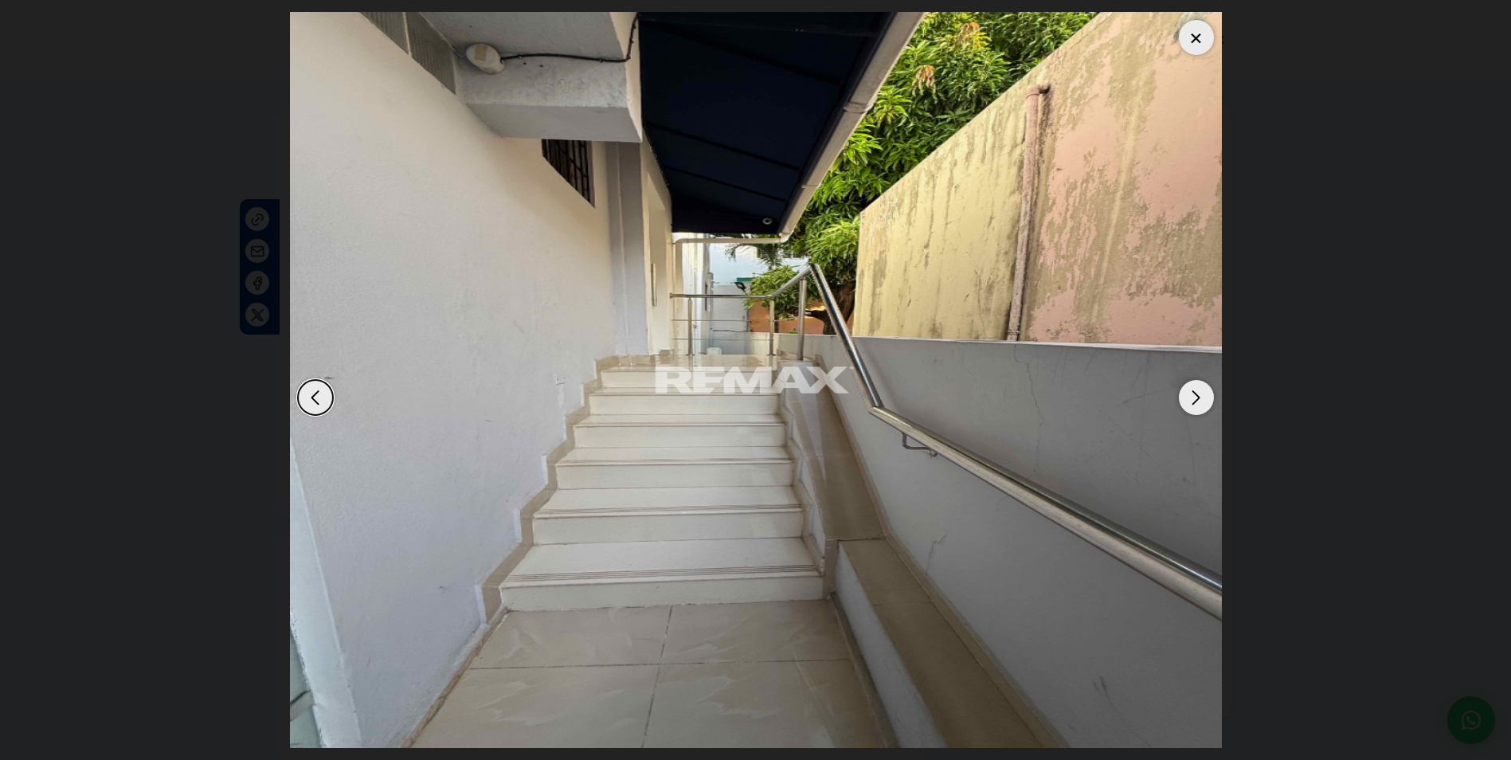
click at [1191, 392] on div "Next slide" at bounding box center [1196, 397] width 35 height 35
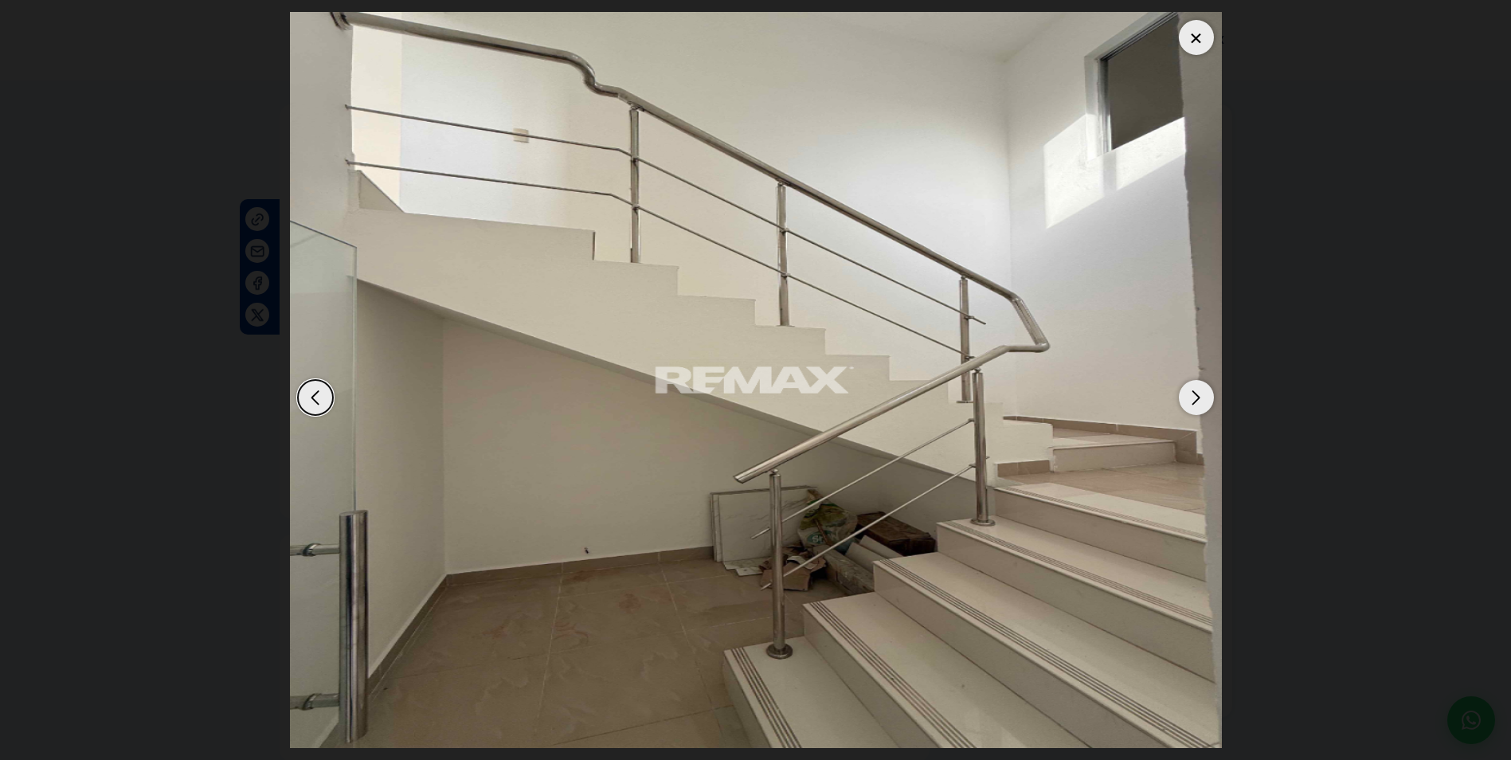
click at [1196, 392] on div "Next slide" at bounding box center [1196, 397] width 35 height 35
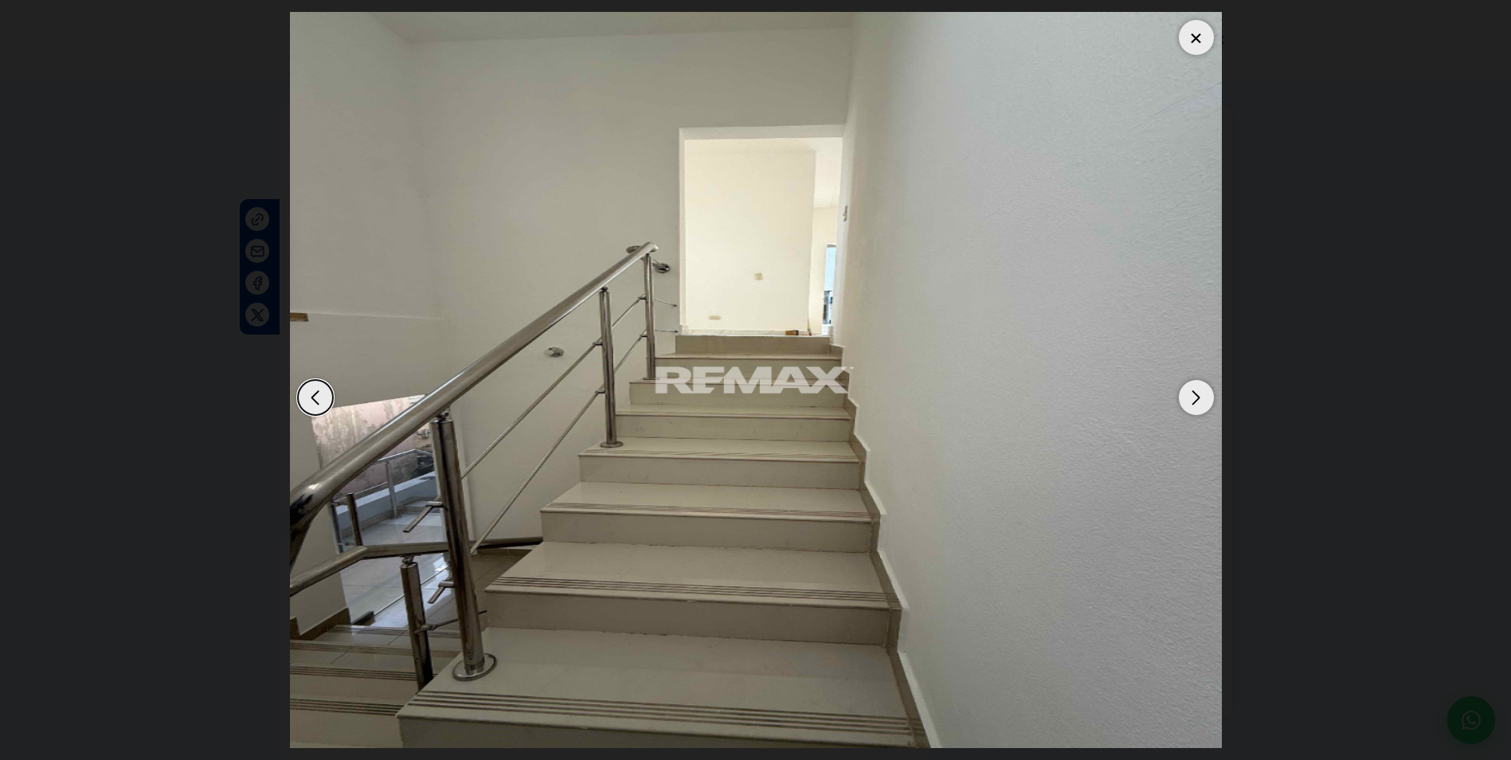
click at [1196, 392] on div "Next slide" at bounding box center [1196, 397] width 35 height 35
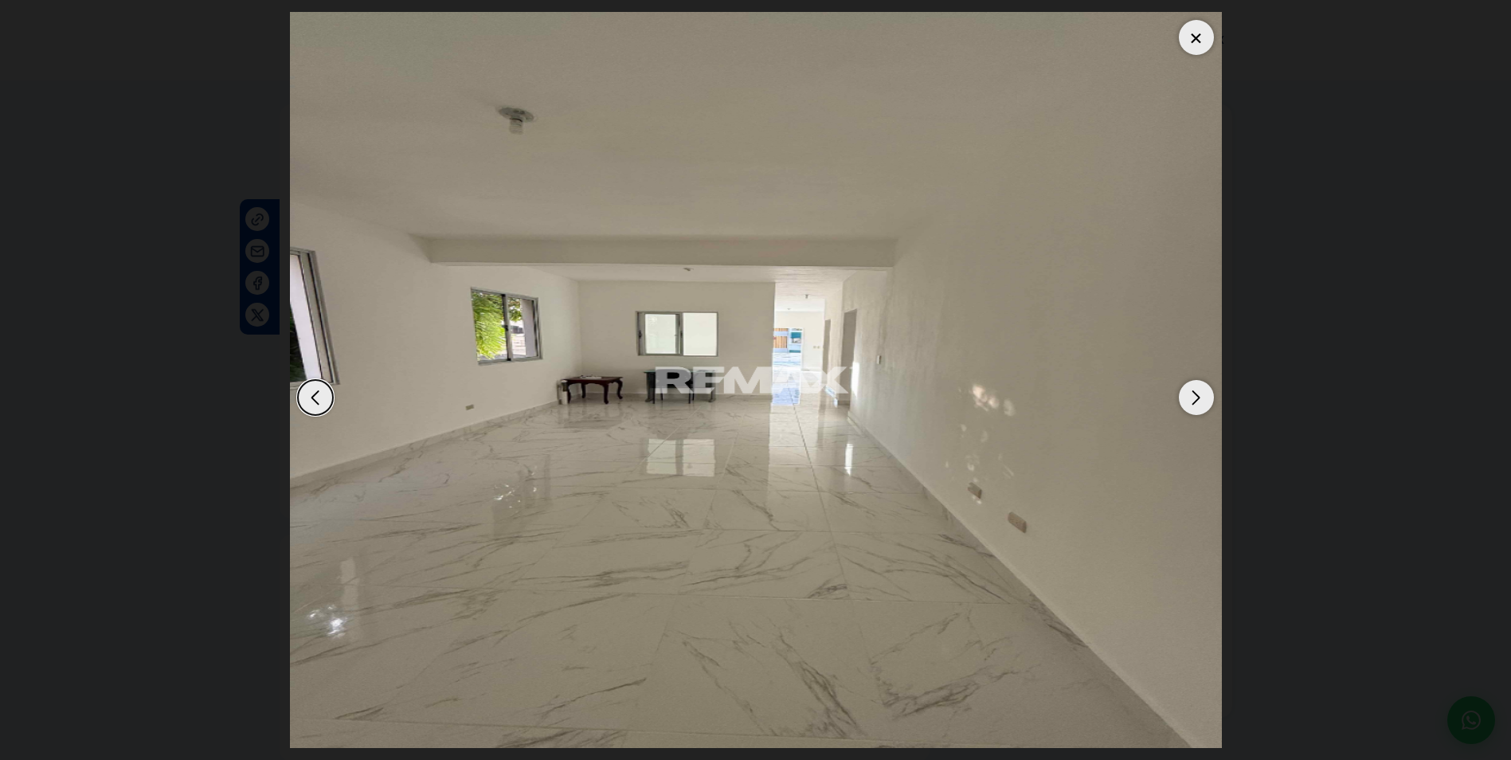
click at [1196, 392] on div "Next slide" at bounding box center [1196, 397] width 35 height 35
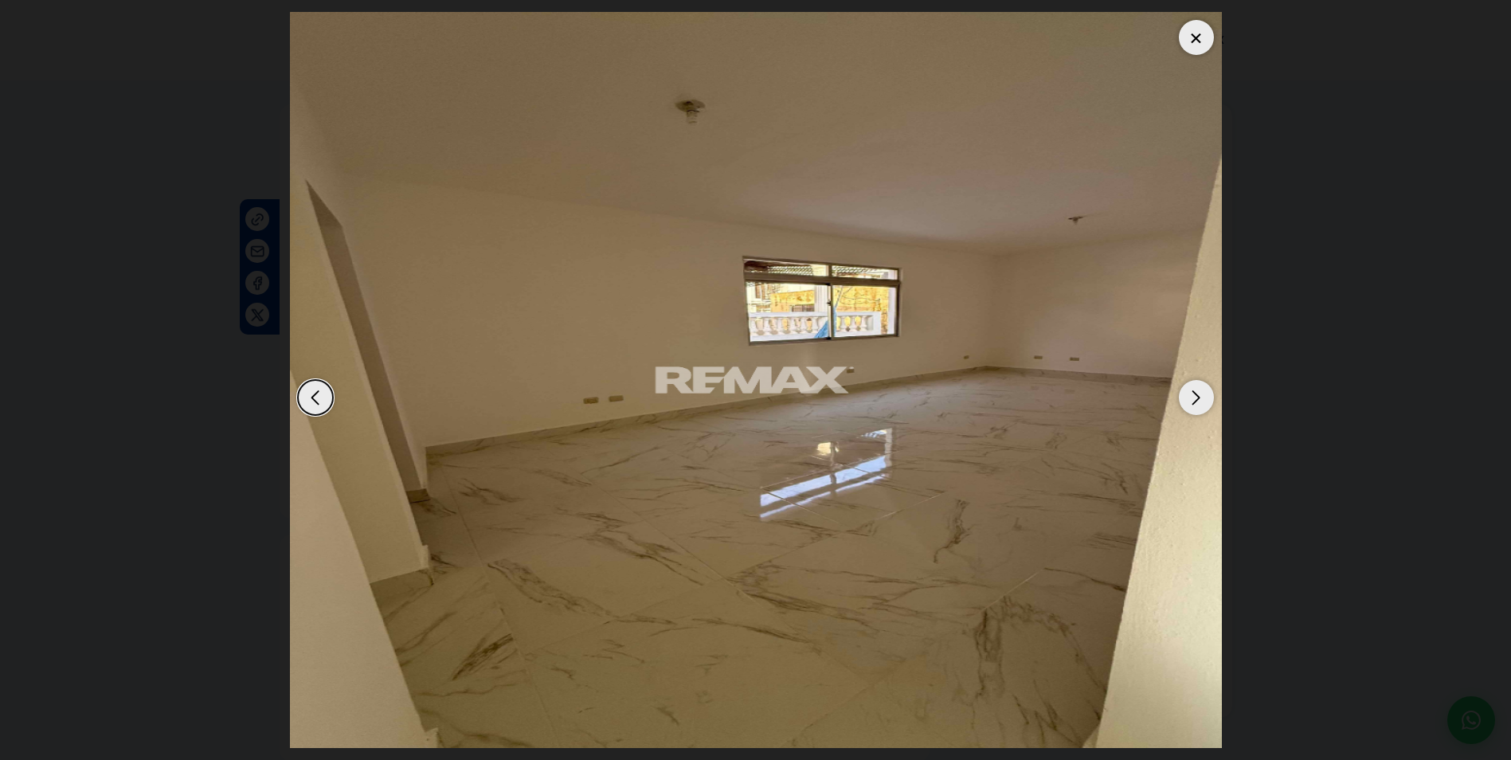
click at [1196, 392] on div "Next slide" at bounding box center [1196, 397] width 35 height 35
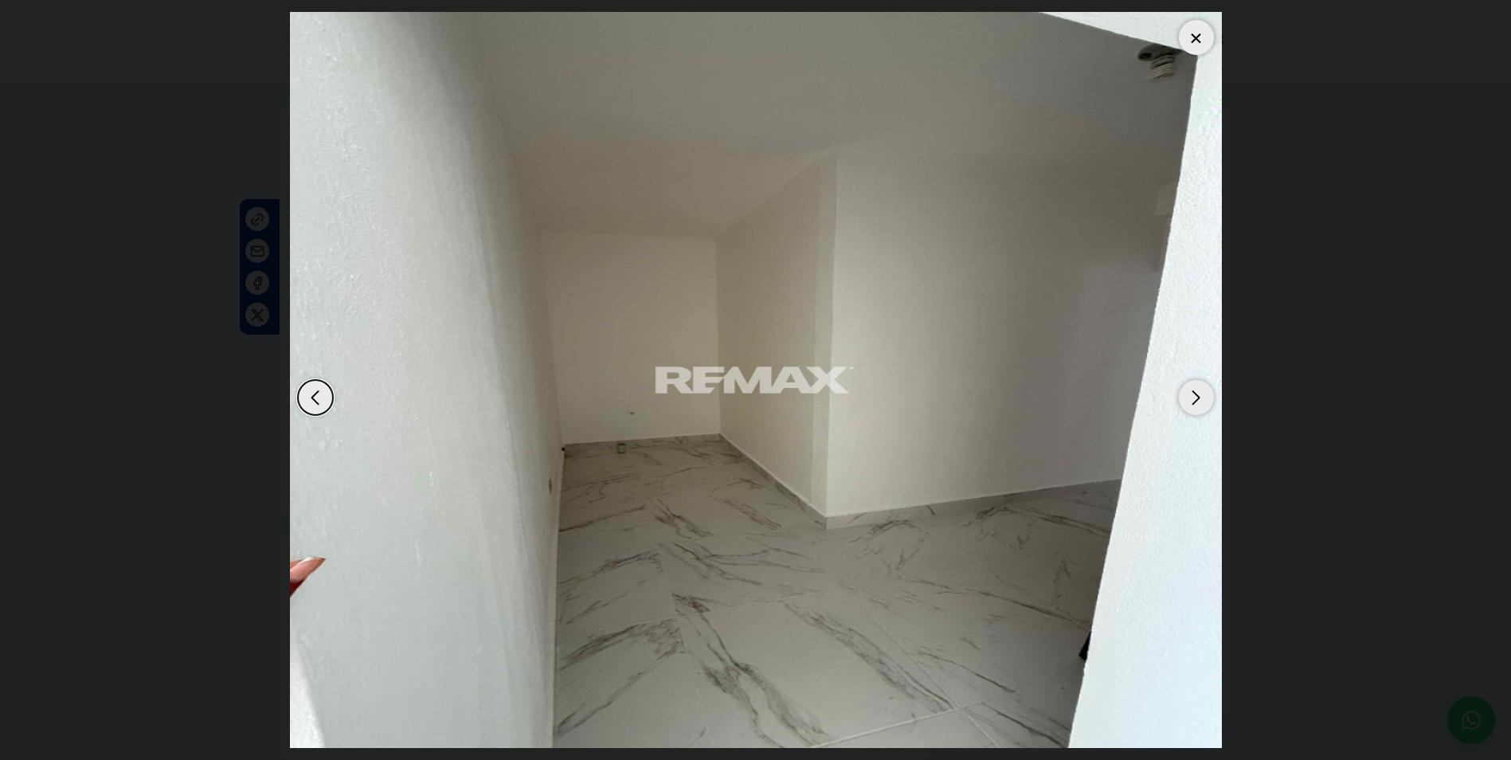
click at [1196, 392] on div "Next slide" at bounding box center [1196, 397] width 35 height 35
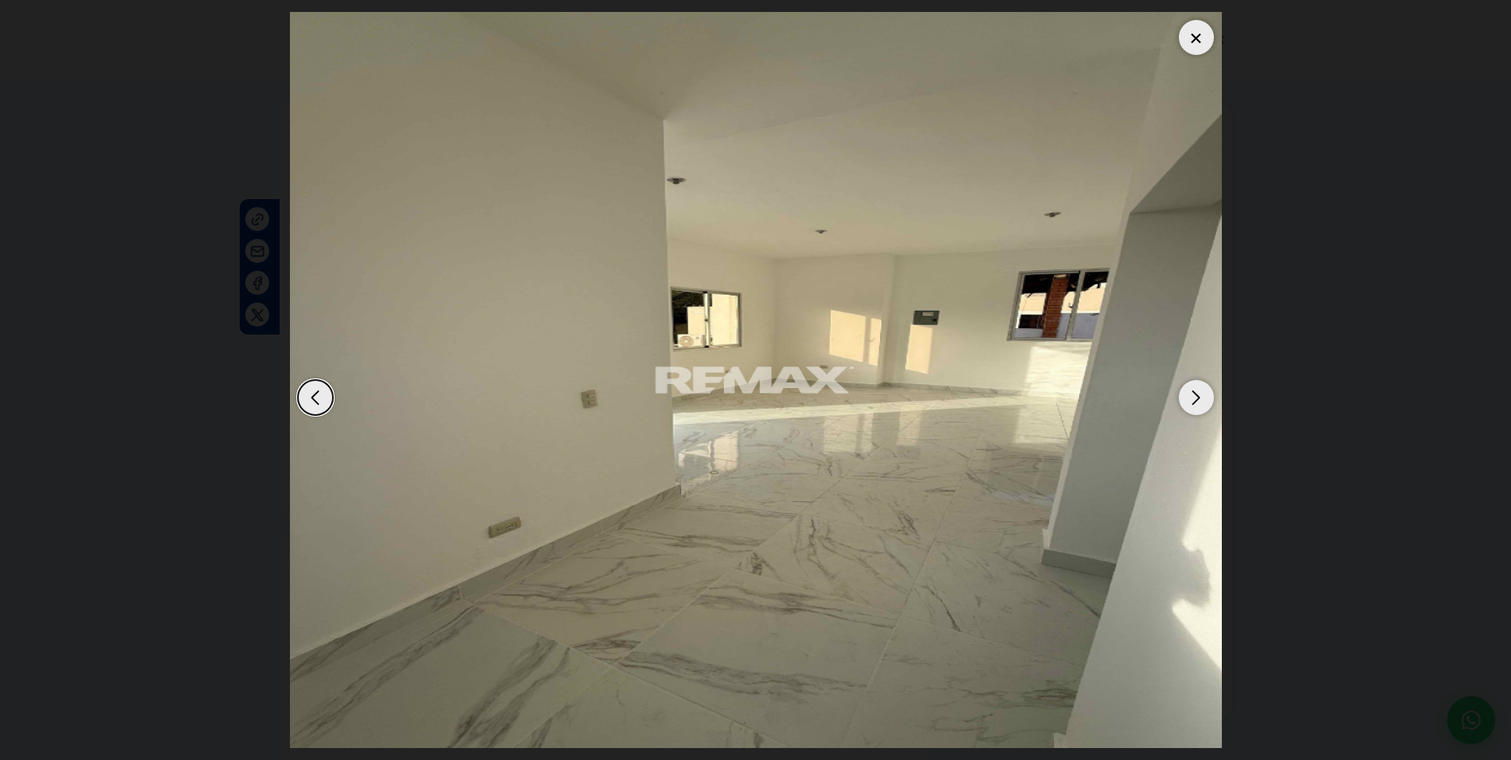
click at [1196, 392] on div "Next slide" at bounding box center [1196, 397] width 35 height 35
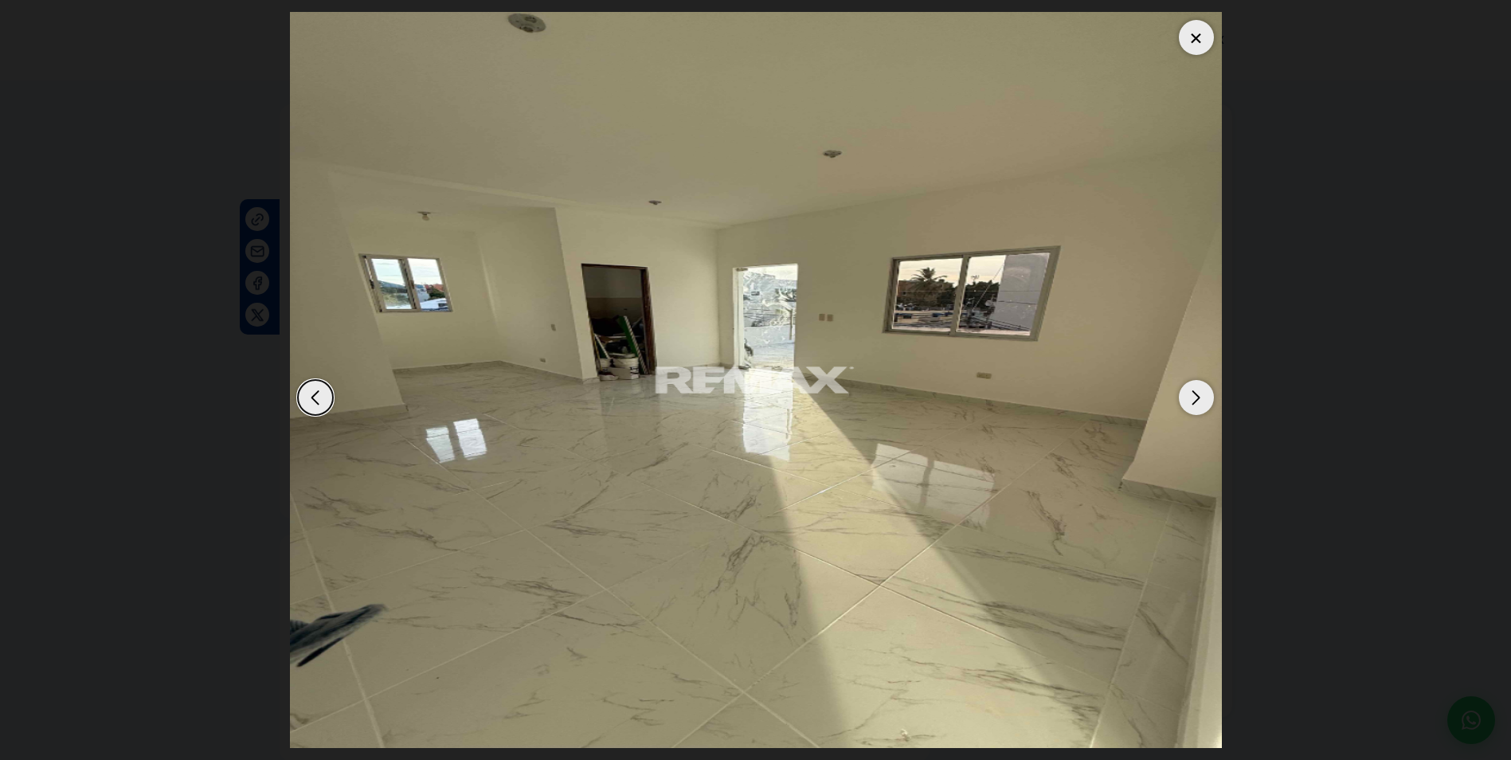
click at [1188, 45] on div at bounding box center [1196, 37] width 35 height 35
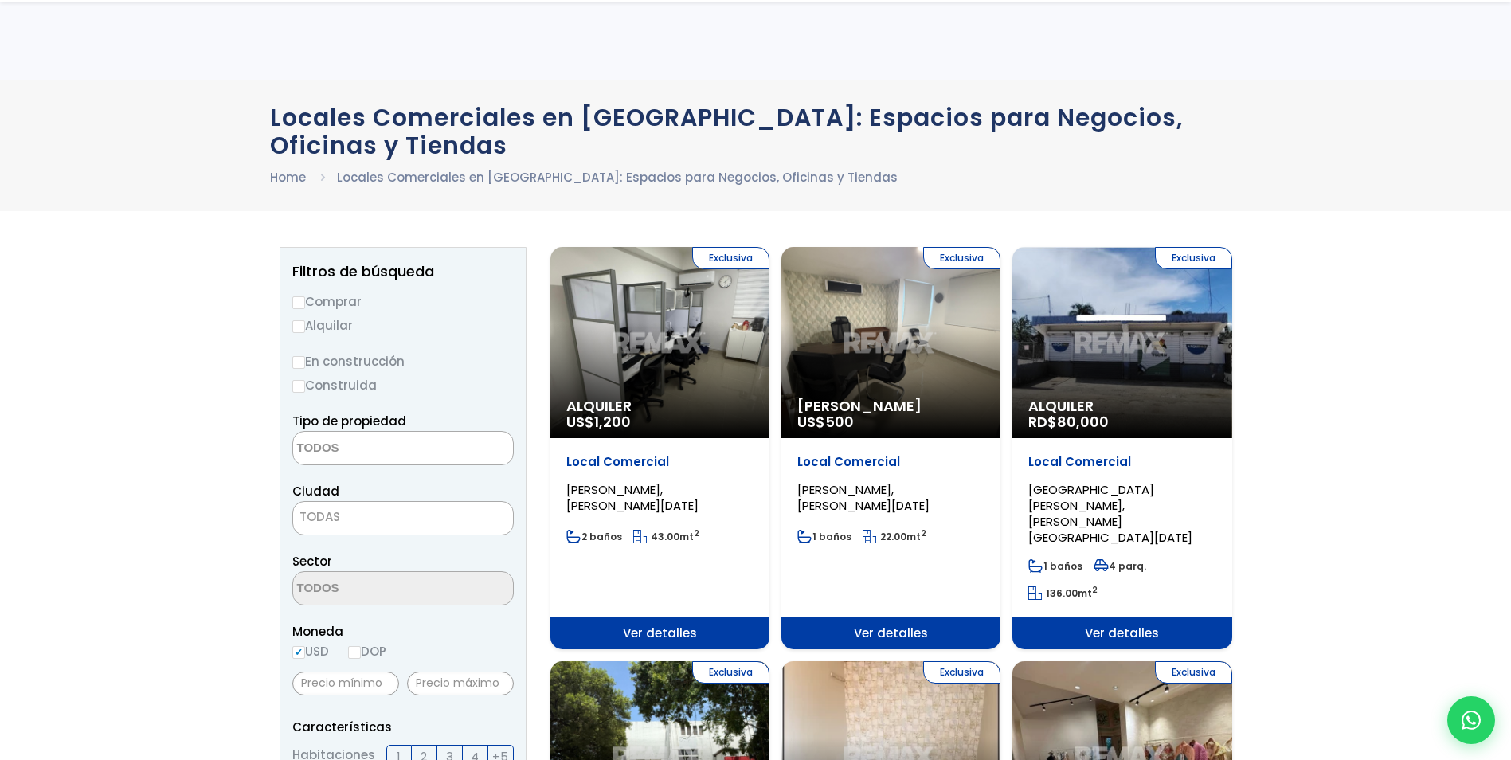
select select
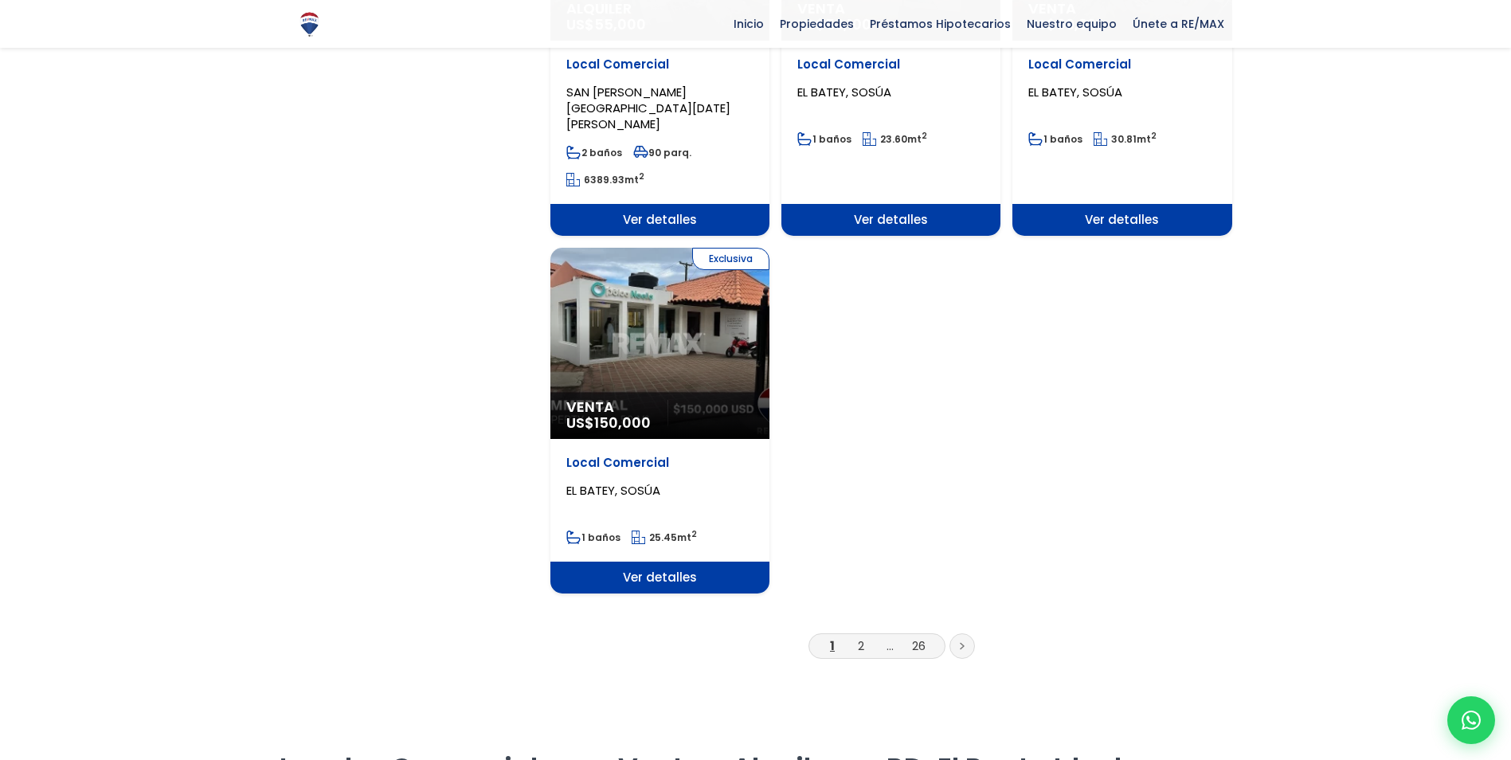
scroll to position [1991, 0]
click at [863, 636] on link "2" at bounding box center [861, 644] width 6 height 17
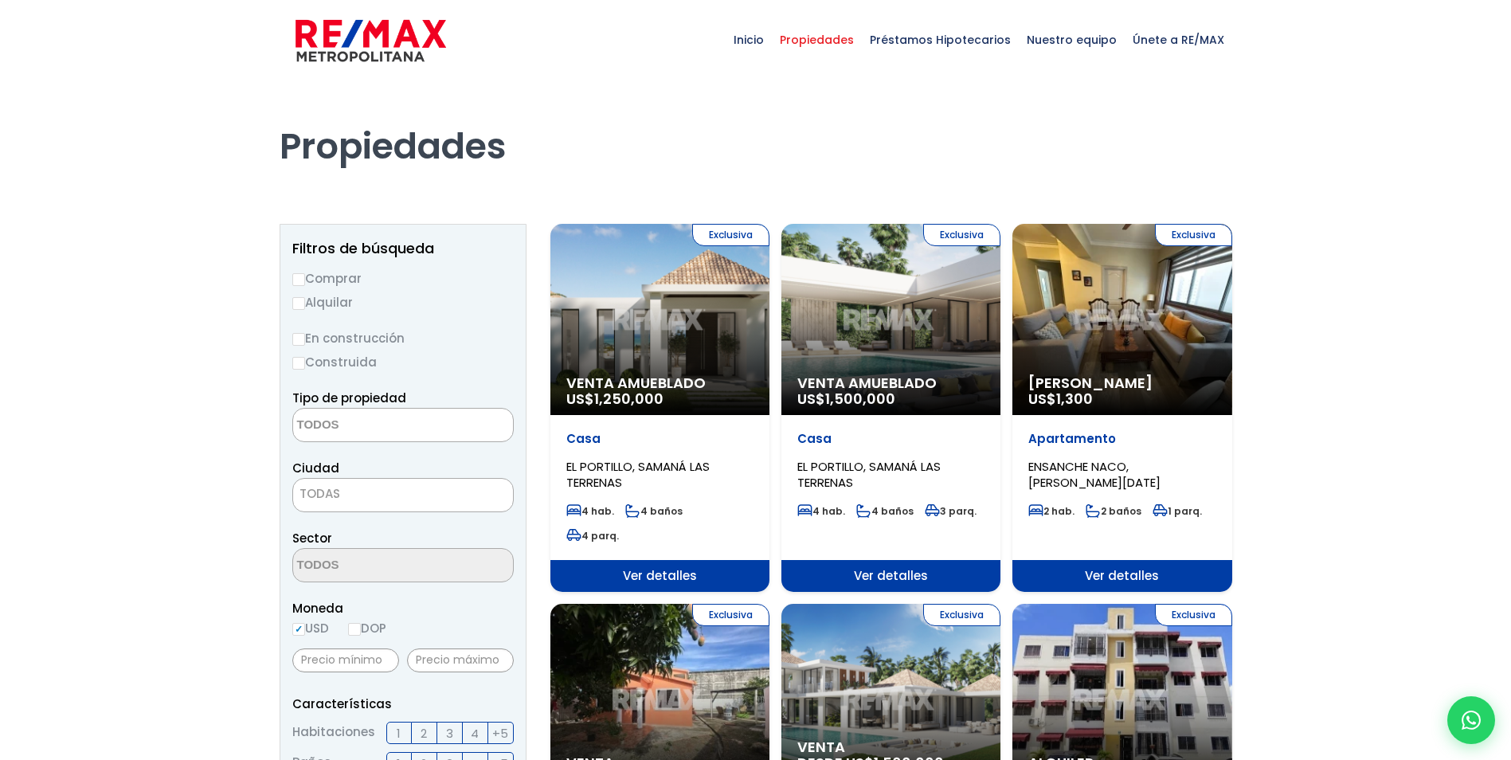
select select
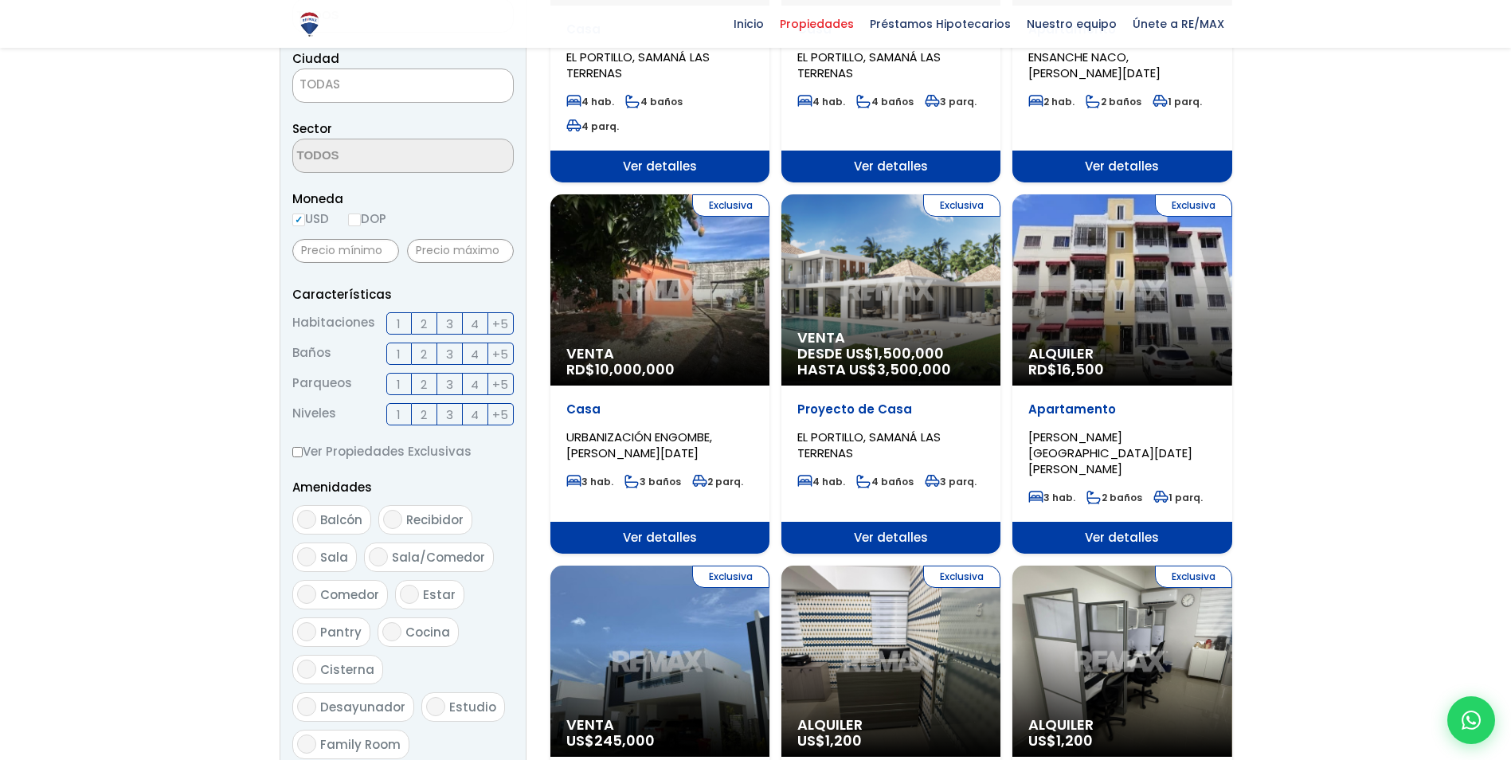
scroll to position [557, 0]
